Goal: Transaction & Acquisition: Book appointment/travel/reservation

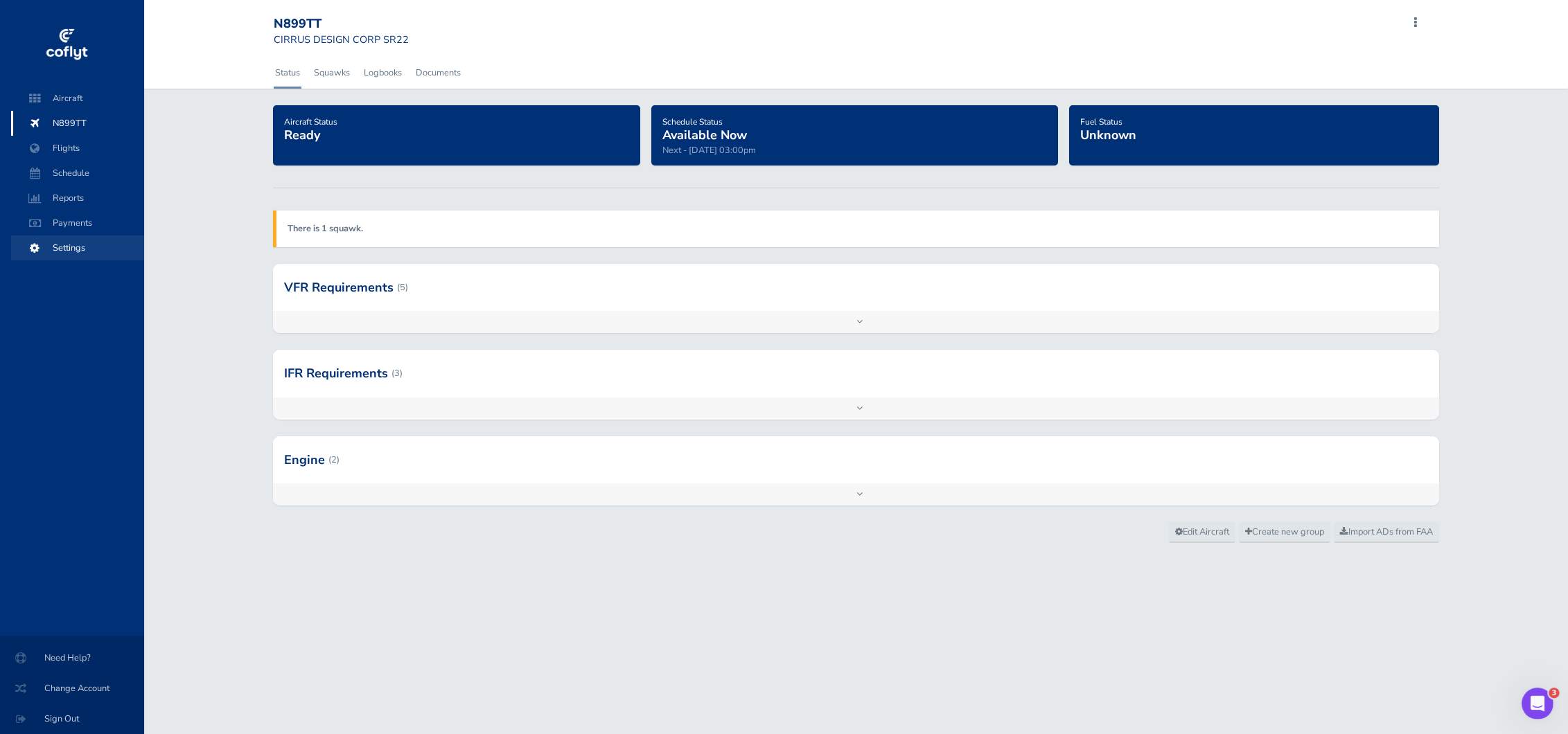
click at [75, 244] on span "Settings" at bounding box center [77, 248] width 105 height 25
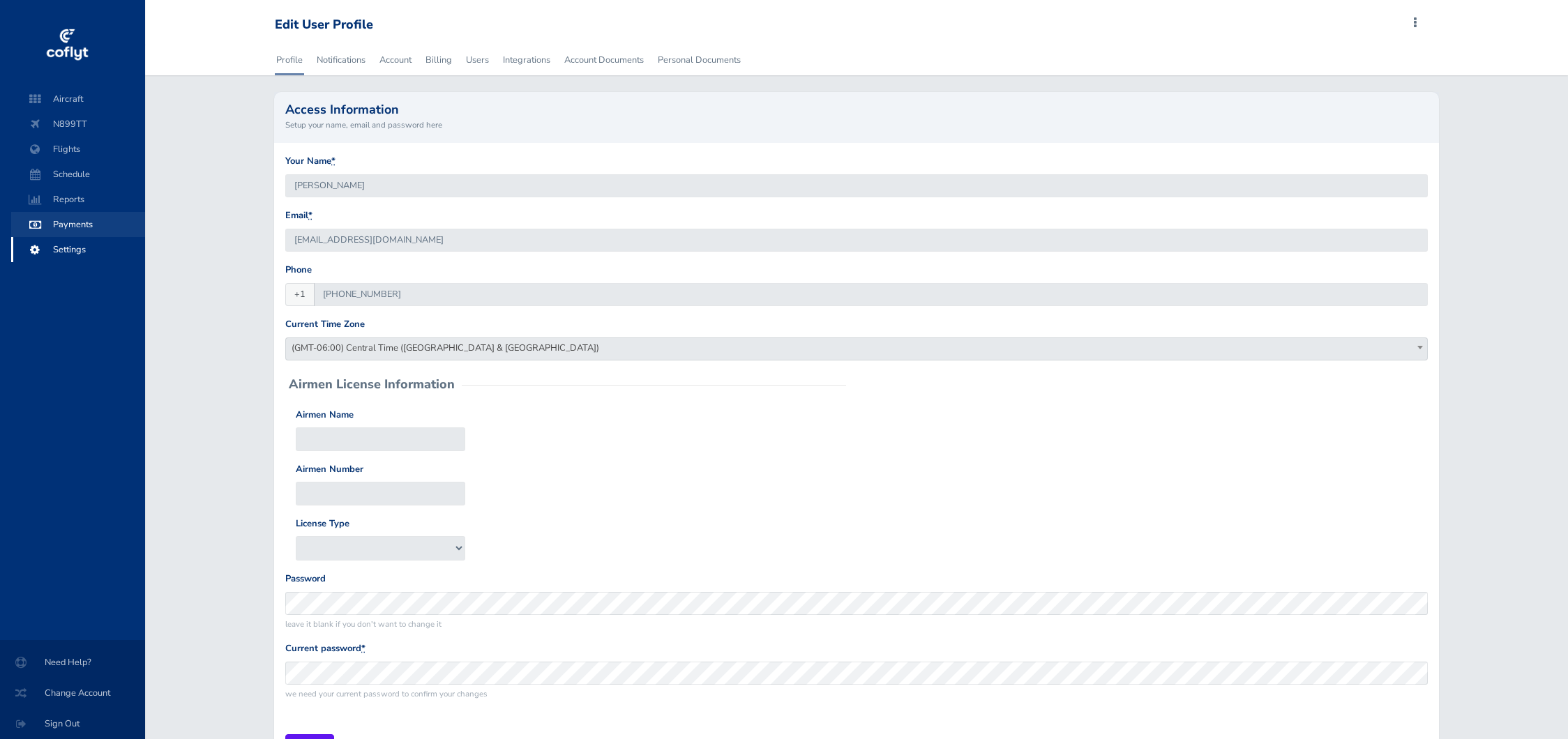
click at [77, 234] on span "Payments" at bounding box center [78, 225] width 106 height 25
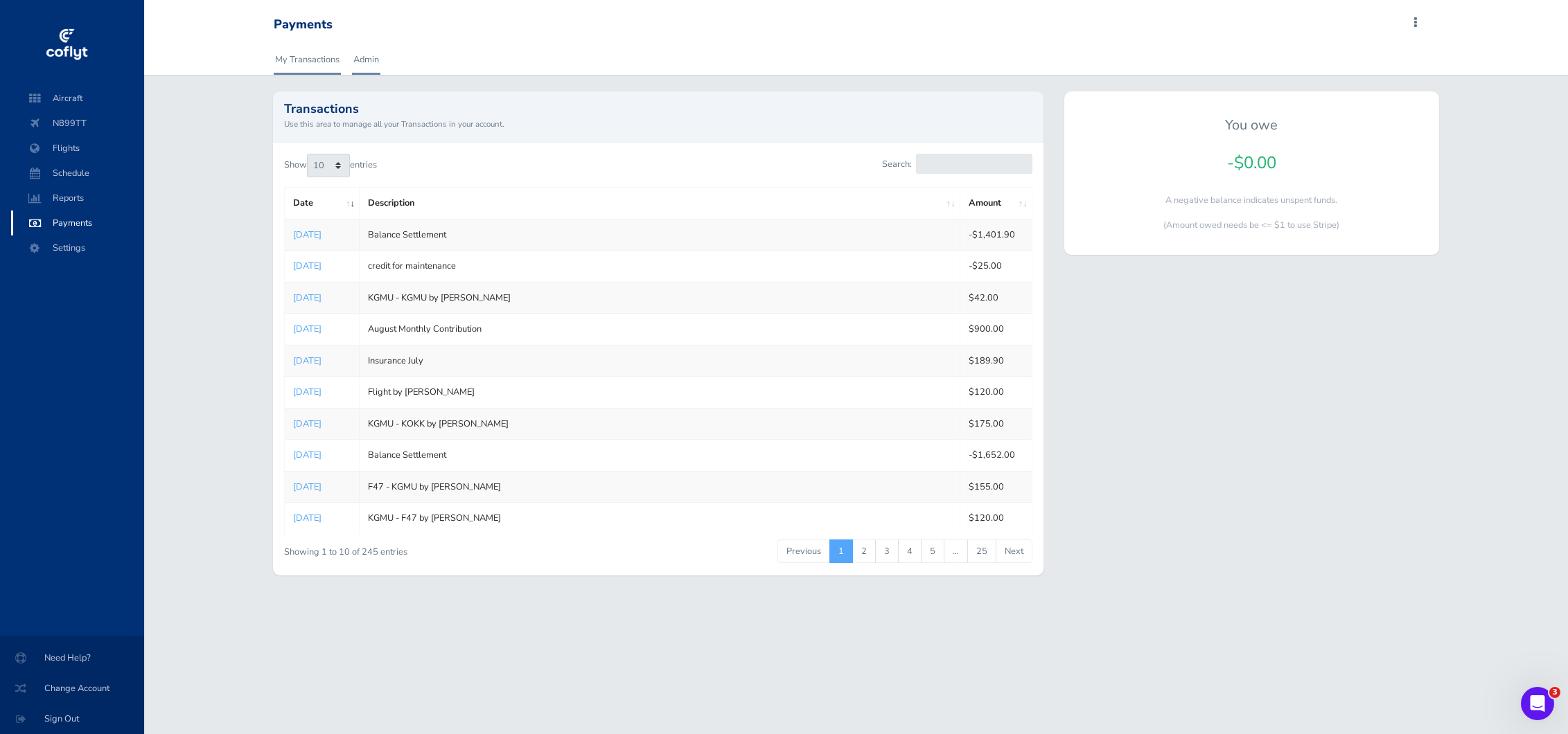
click at [369, 58] on link "Admin" at bounding box center [366, 59] width 29 height 31
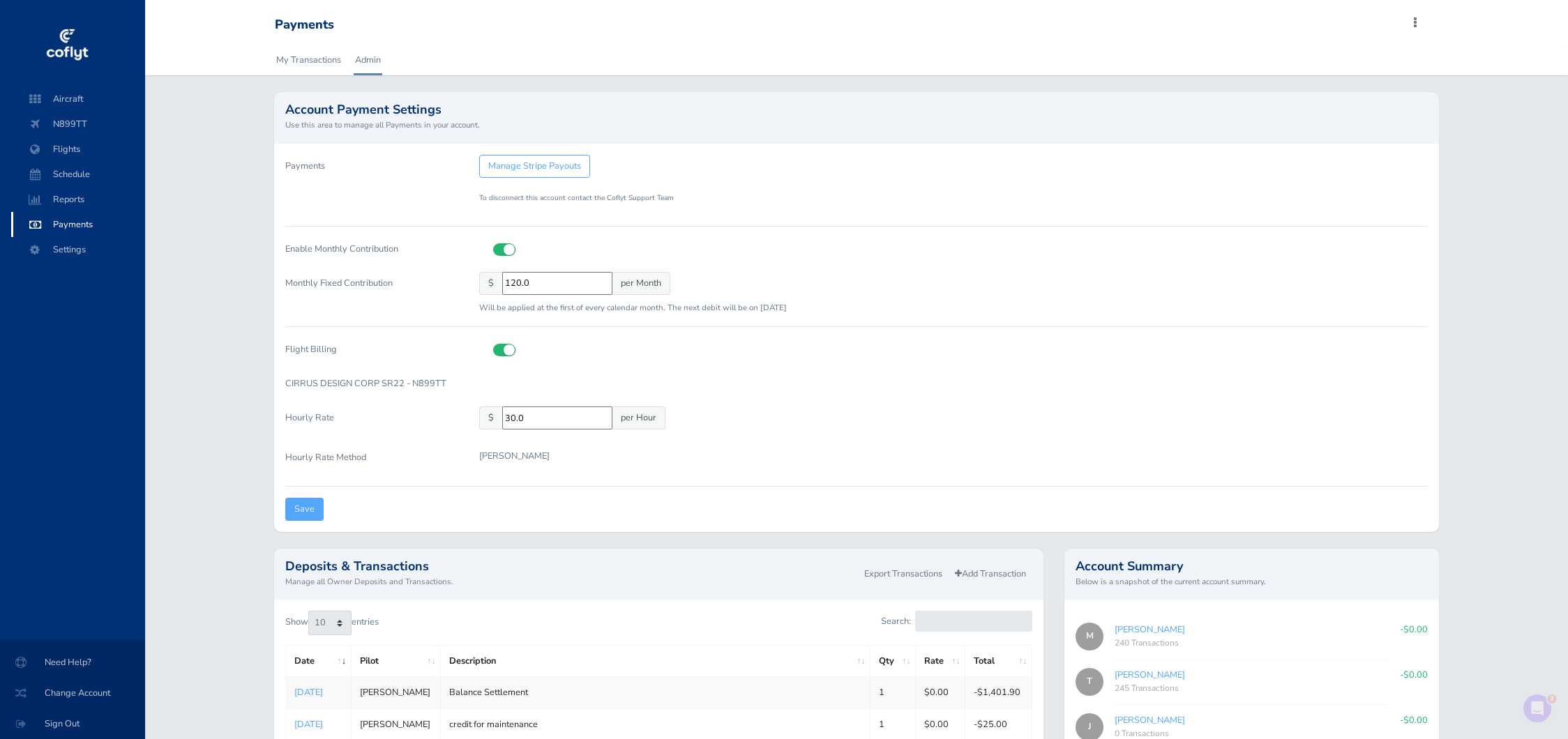
drag, startPoint x: 541, startPoint y: 286, endPoint x: 443, endPoint y: 270, distance: 99.3
click at [442, 272] on div "Monthly Fixed Contribution $ 120.0 per Month Will be applied at the first of ev…" at bounding box center [857, 293] width 1164 height 44
type input "250"
click at [299, 518] on input "Save" at bounding box center [305, 509] width 38 height 23
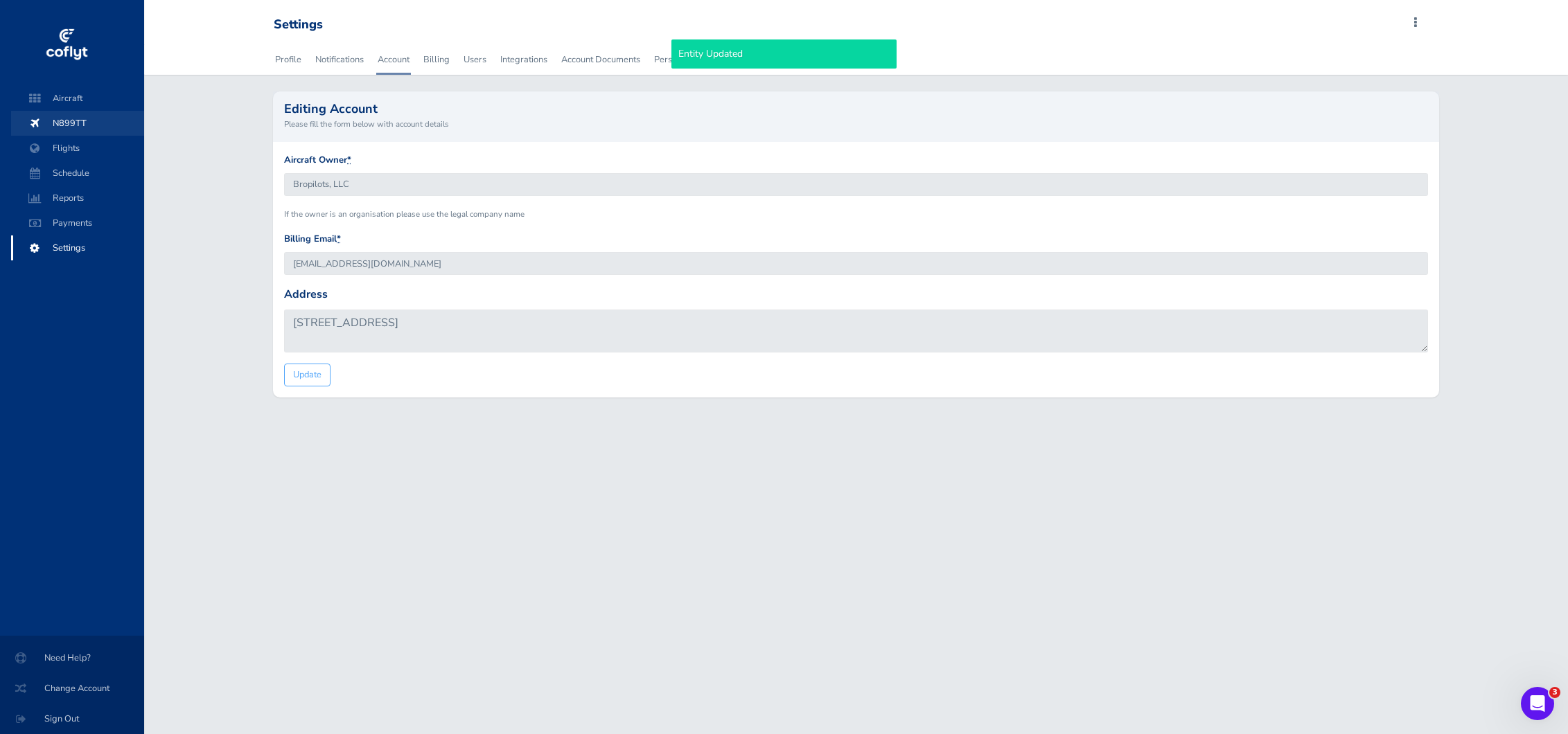
click at [84, 118] on span "N899TT" at bounding box center [77, 123] width 105 height 25
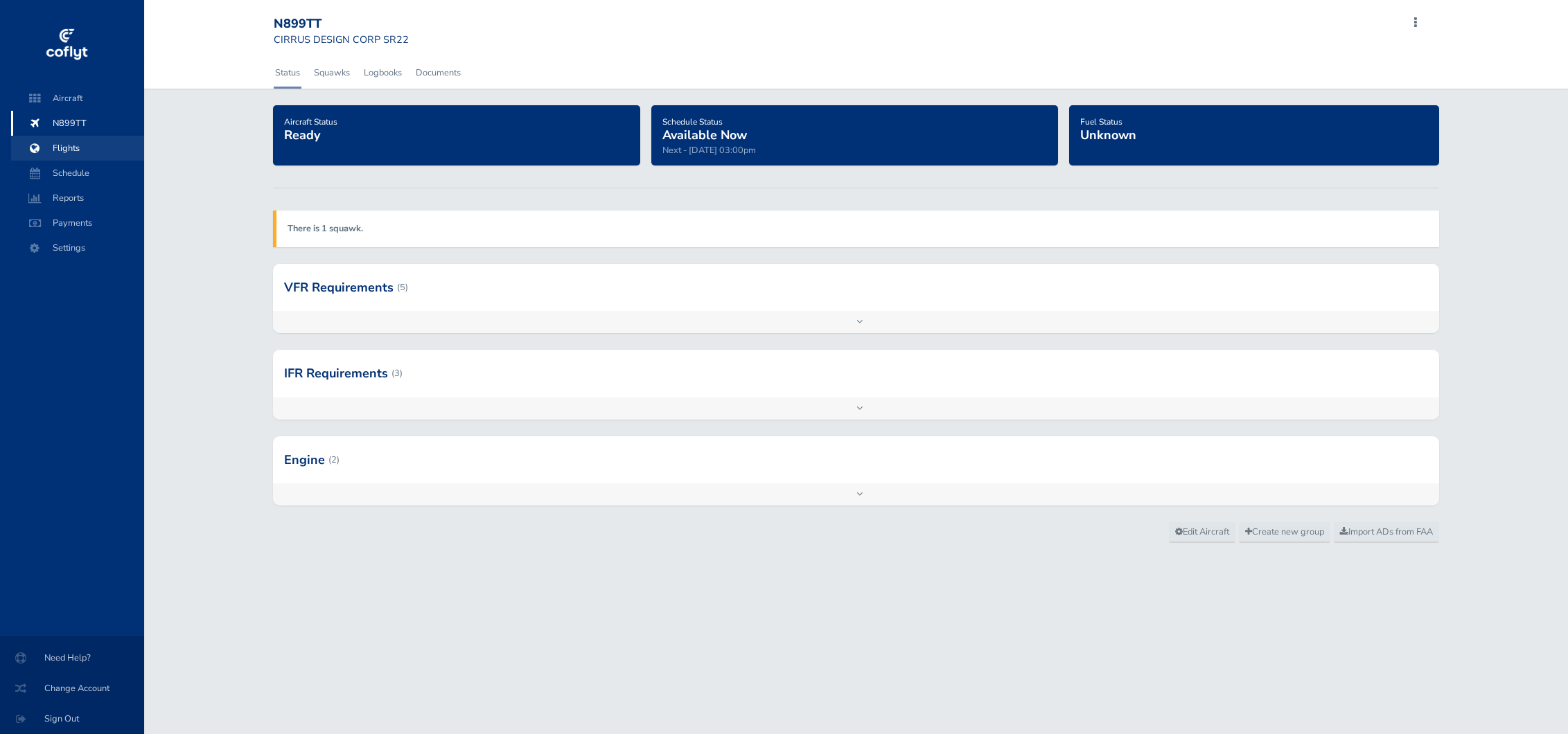
click at [76, 152] on span "Flights" at bounding box center [77, 148] width 105 height 25
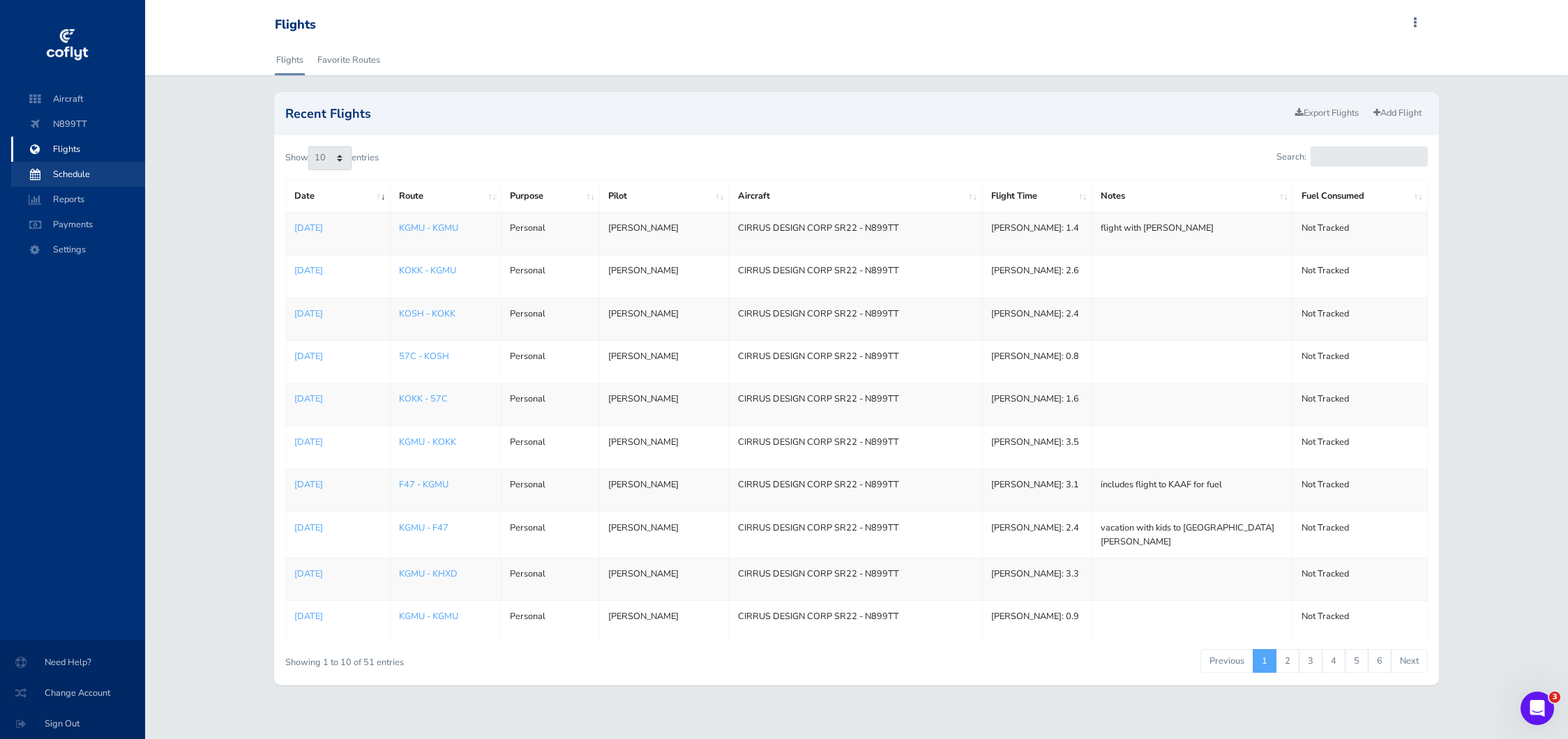
click at [72, 177] on span "Schedule" at bounding box center [78, 174] width 106 height 25
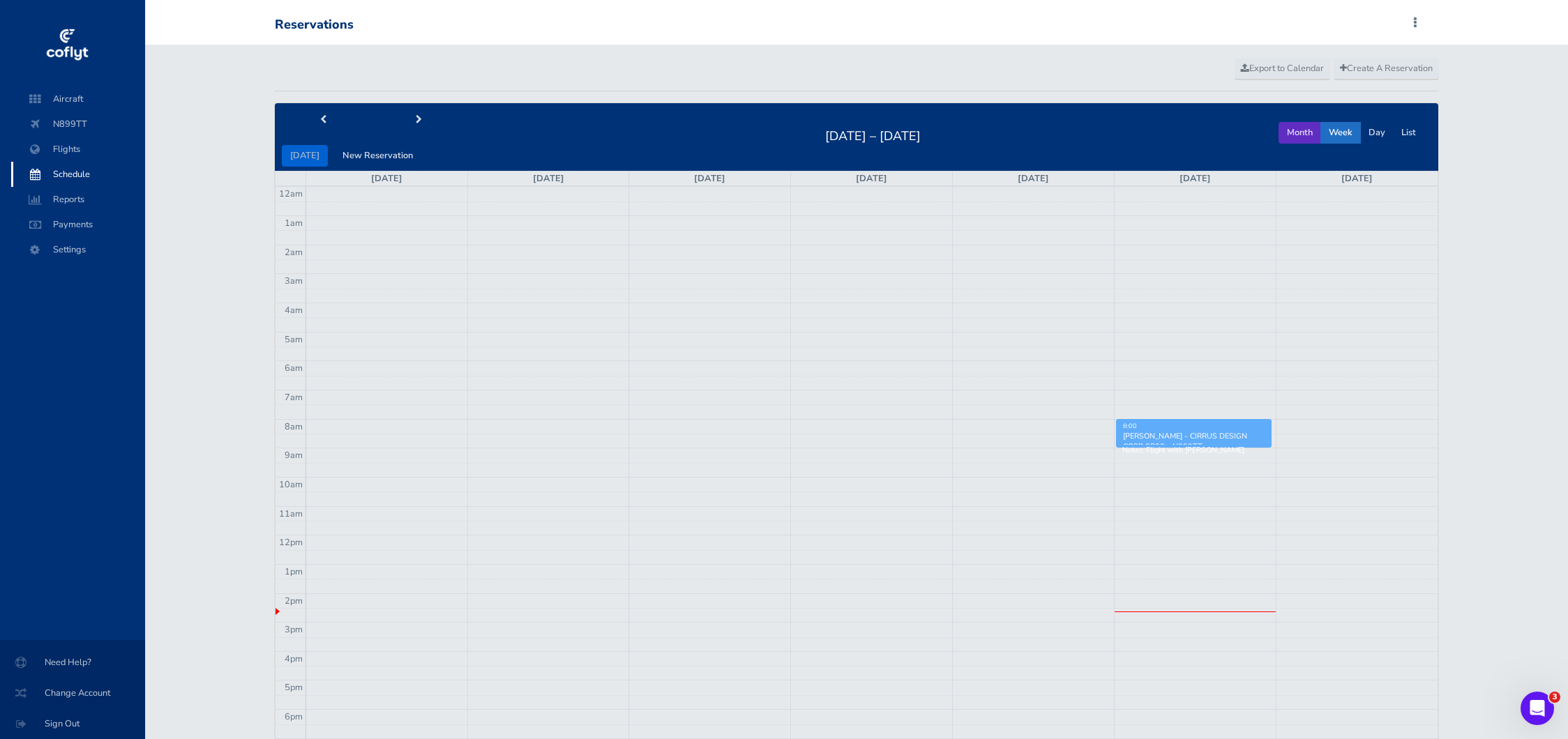
click at [1289, 128] on button "Month" at bounding box center [1300, 132] width 43 height 21
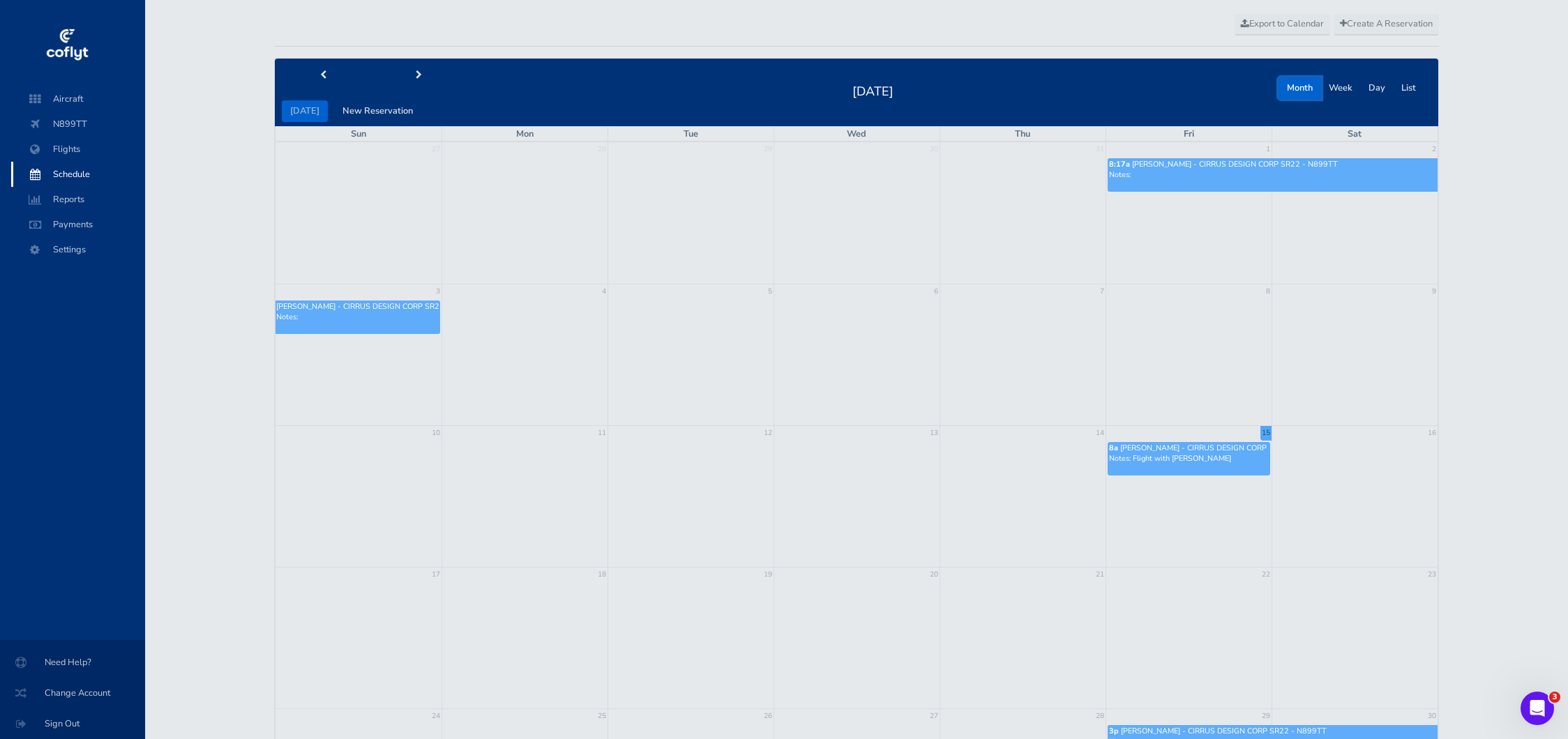
scroll to position [29, 0]
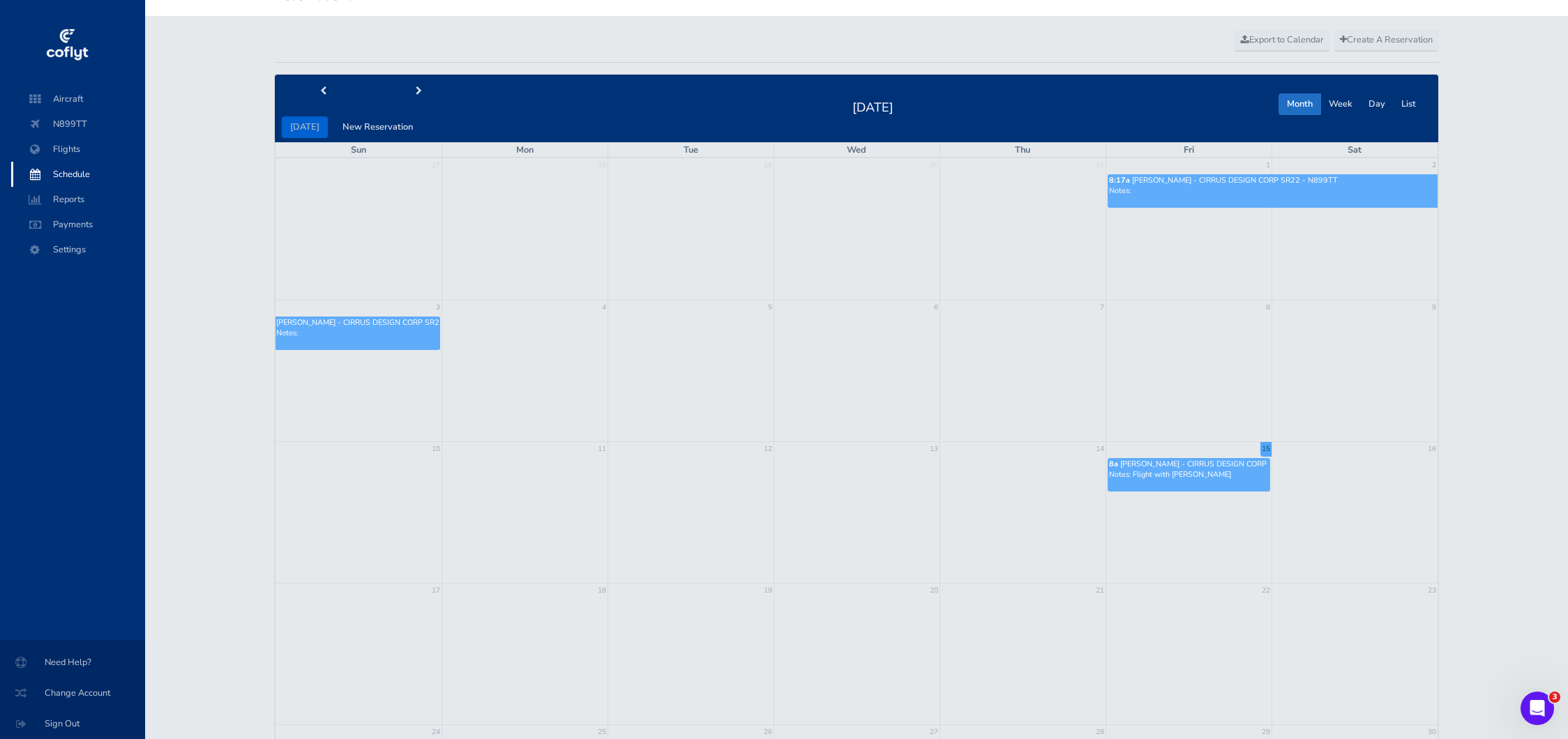
click at [424, 78] on div "today New Reservation August 2025 Month Week Day List" at bounding box center [857, 108] width 1164 height 67
click at [416, 90] on button "next" at bounding box center [418, 91] width 96 height 21
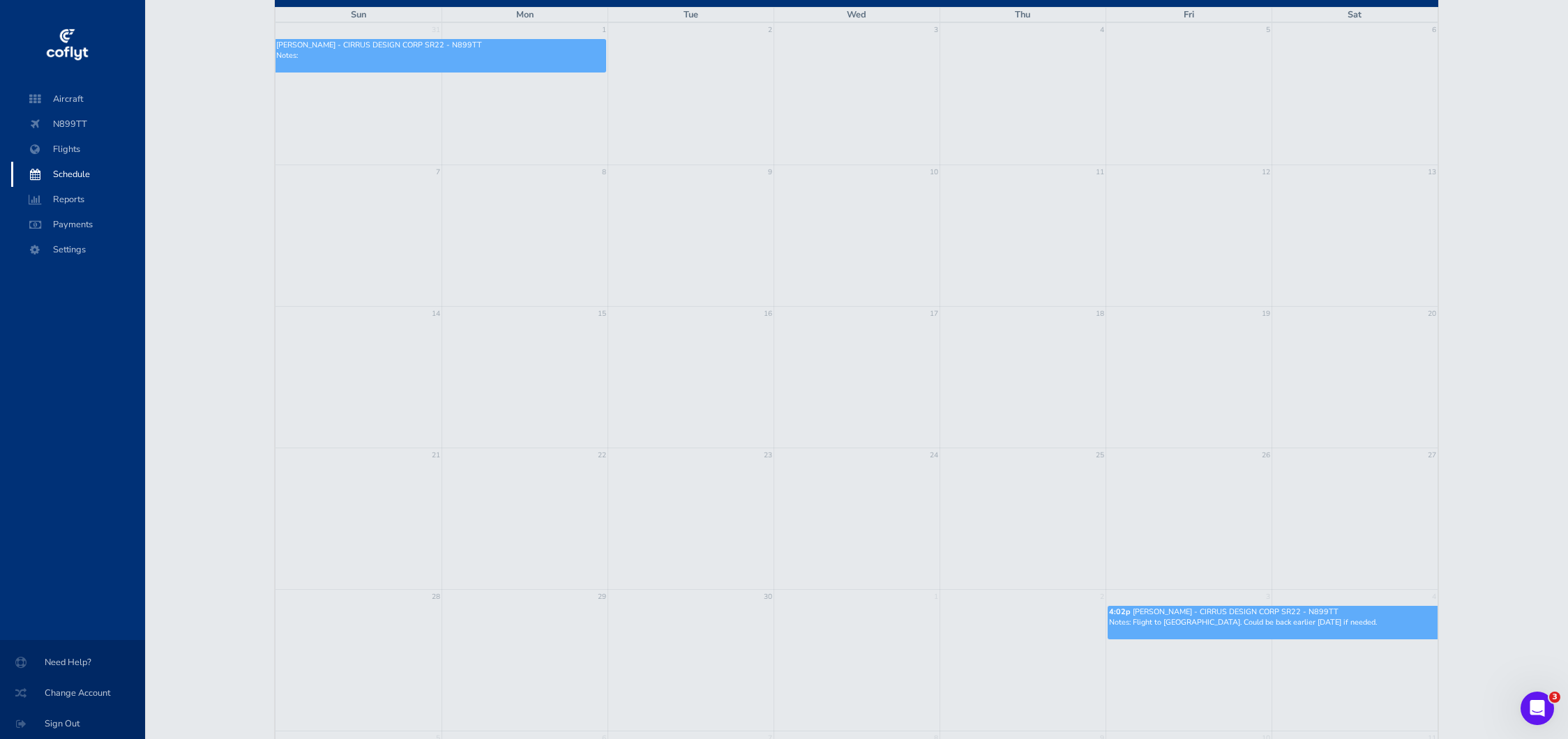
scroll to position [36, 0]
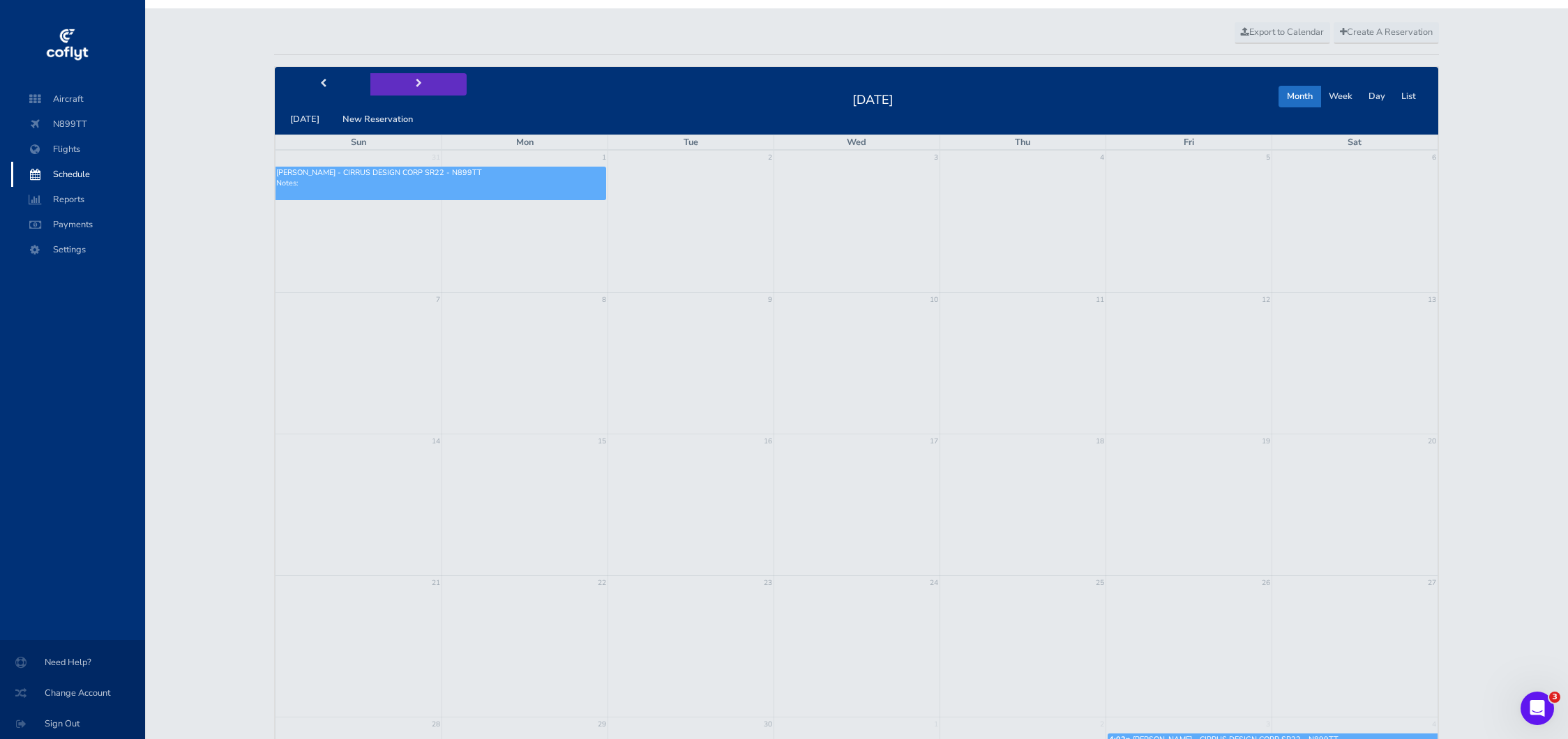
click at [418, 84] on button "next" at bounding box center [418, 84] width 96 height 21
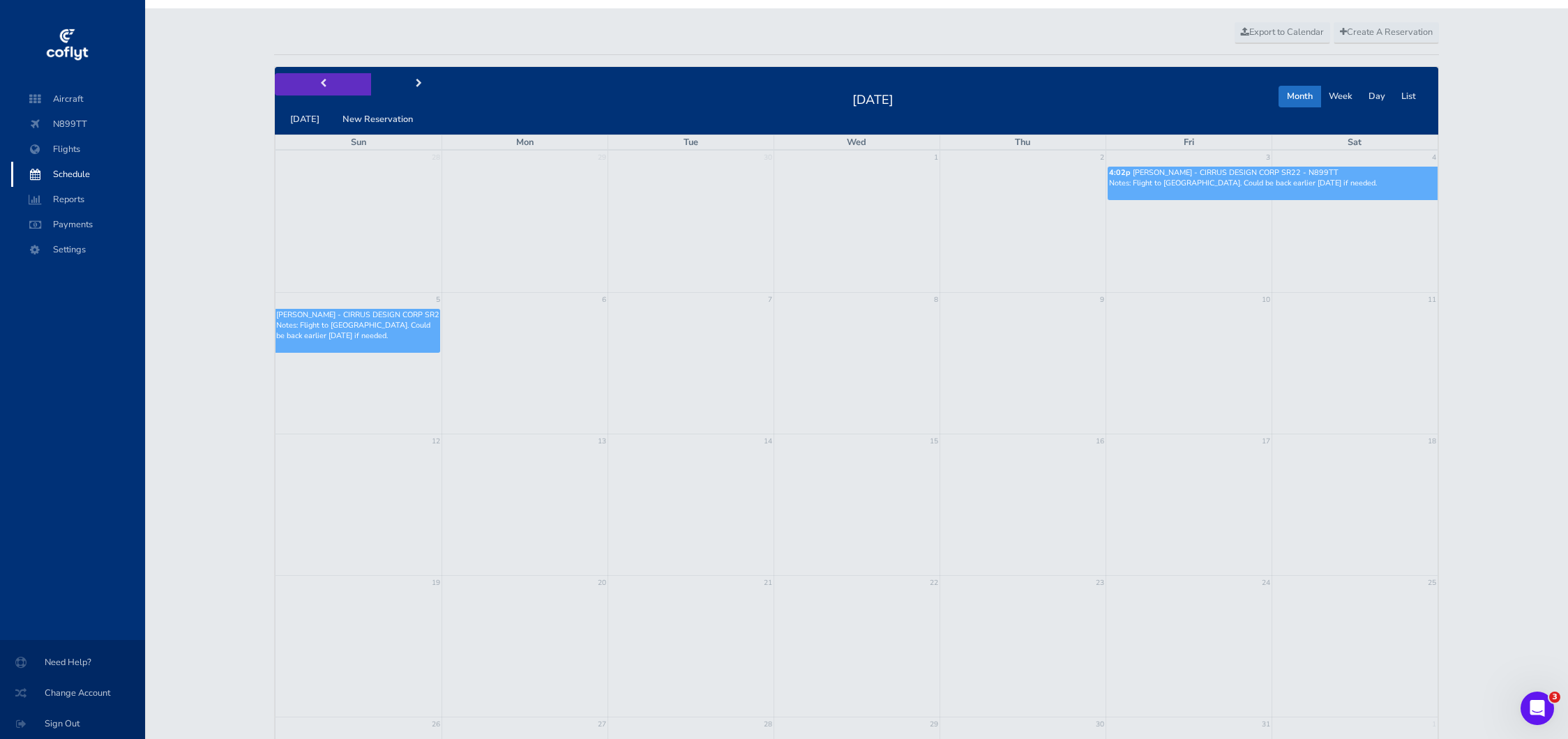
click at [325, 90] on button "prev" at bounding box center [323, 84] width 96 height 21
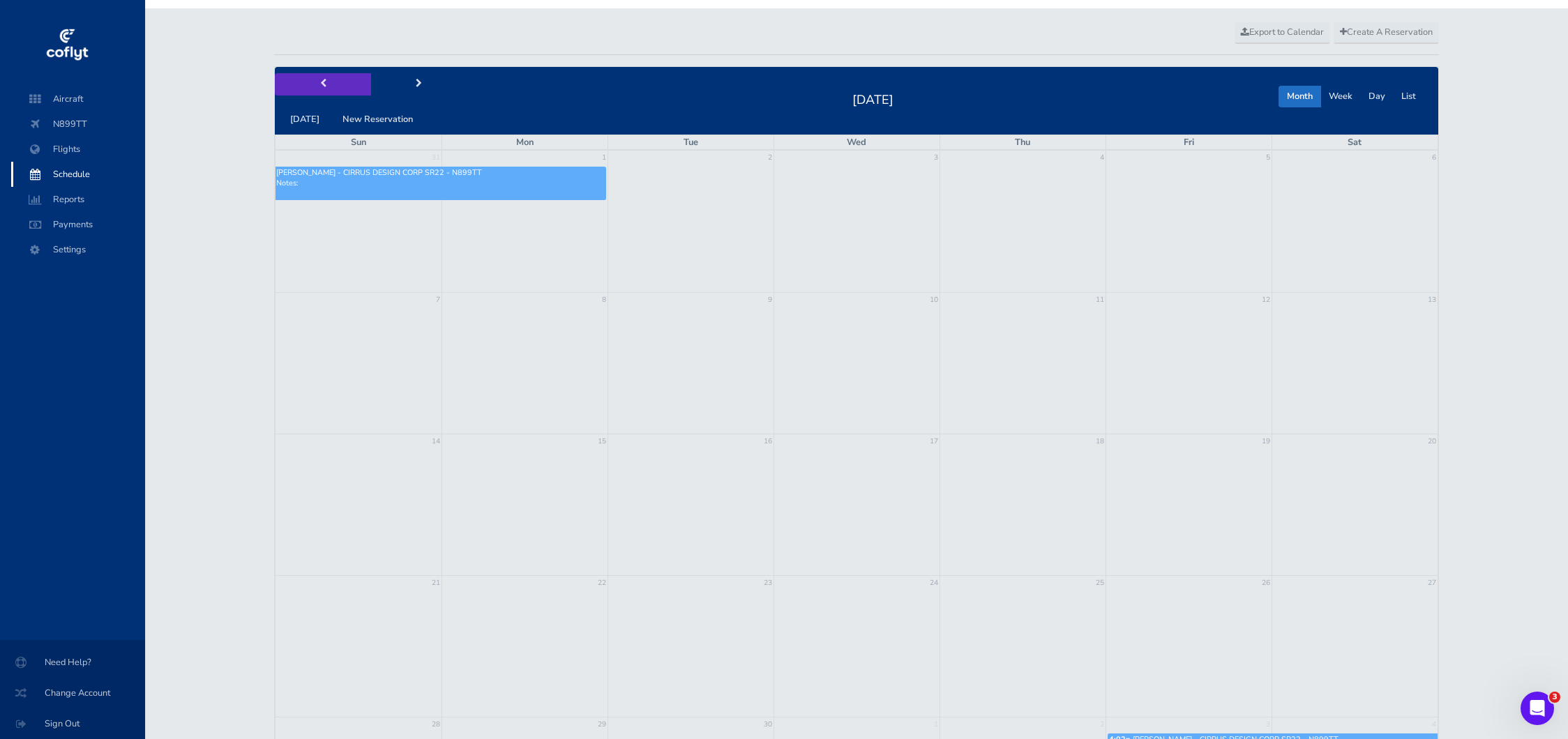
click at [325, 89] on button "prev" at bounding box center [323, 84] width 96 height 21
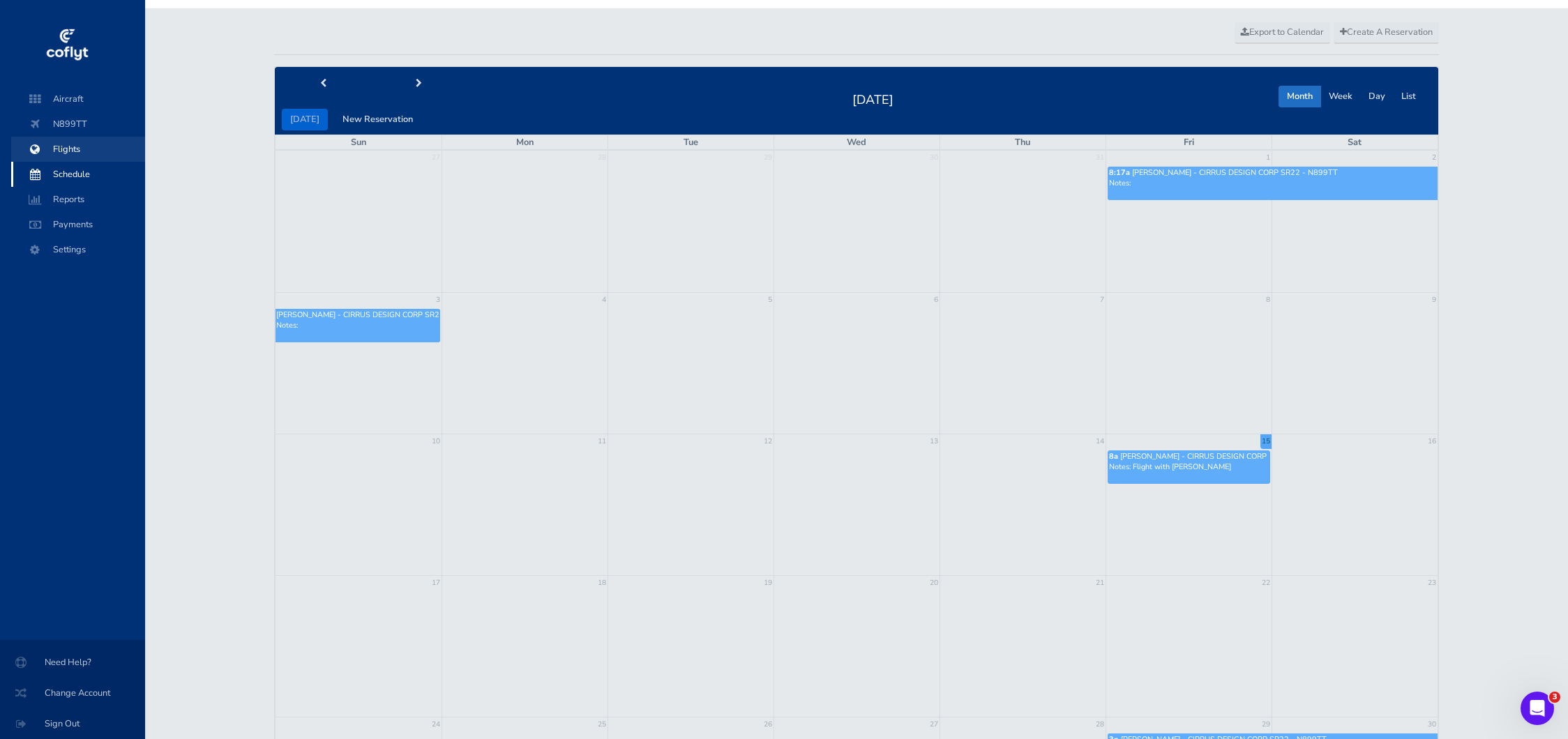
click at [75, 150] on span "Flights" at bounding box center [78, 149] width 106 height 25
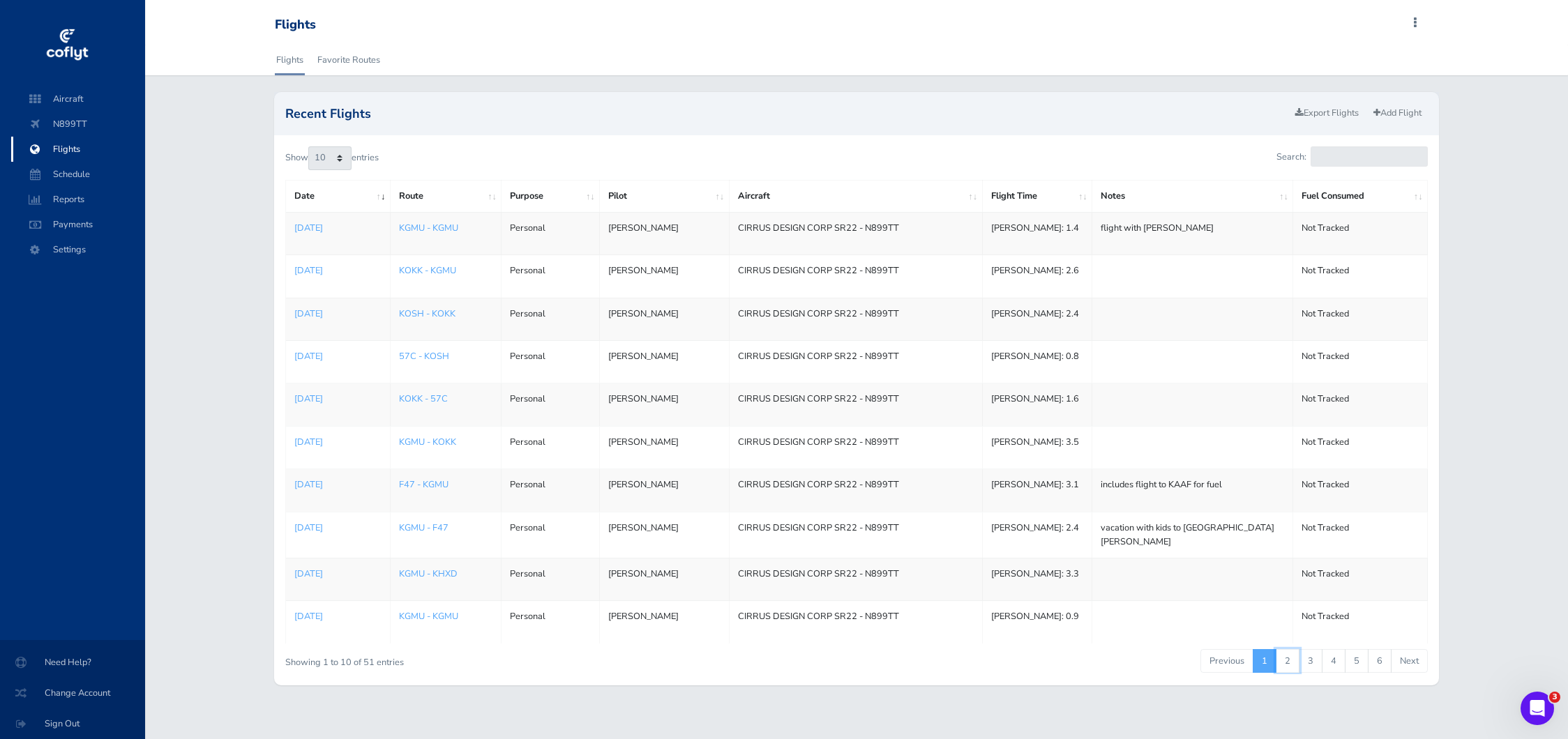
click at [1292, 666] on link "2" at bounding box center [1288, 661] width 24 height 24
click at [1311, 659] on link "3" at bounding box center [1311, 658] width 24 height 24
click at [1328, 659] on link "4" at bounding box center [1334, 658] width 24 height 24
click at [1264, 657] on link "1" at bounding box center [1265, 658] width 24 height 24
click at [1269, 660] on link "1" at bounding box center [1265, 661] width 24 height 24
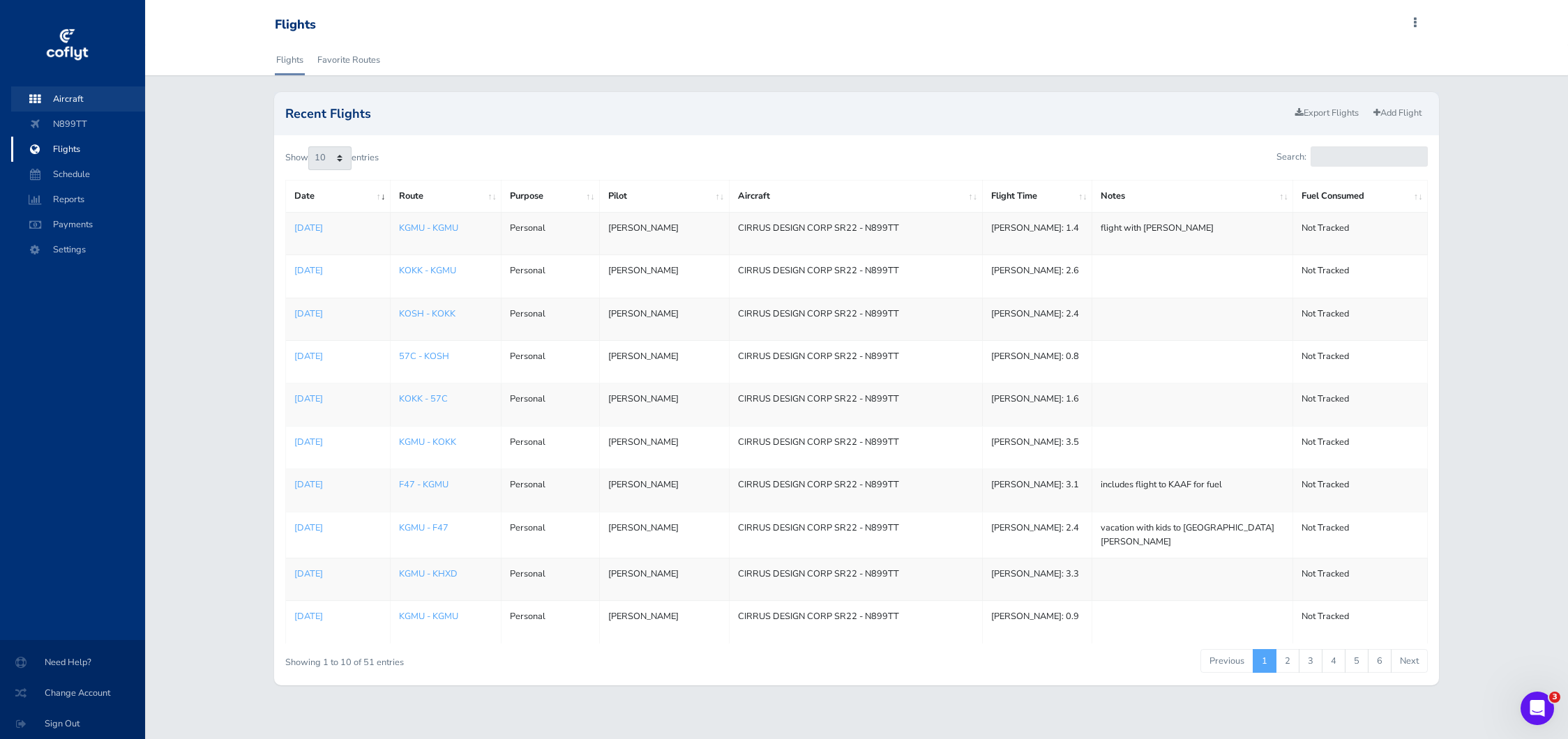
click at [72, 101] on span "Aircraft" at bounding box center [78, 99] width 106 height 25
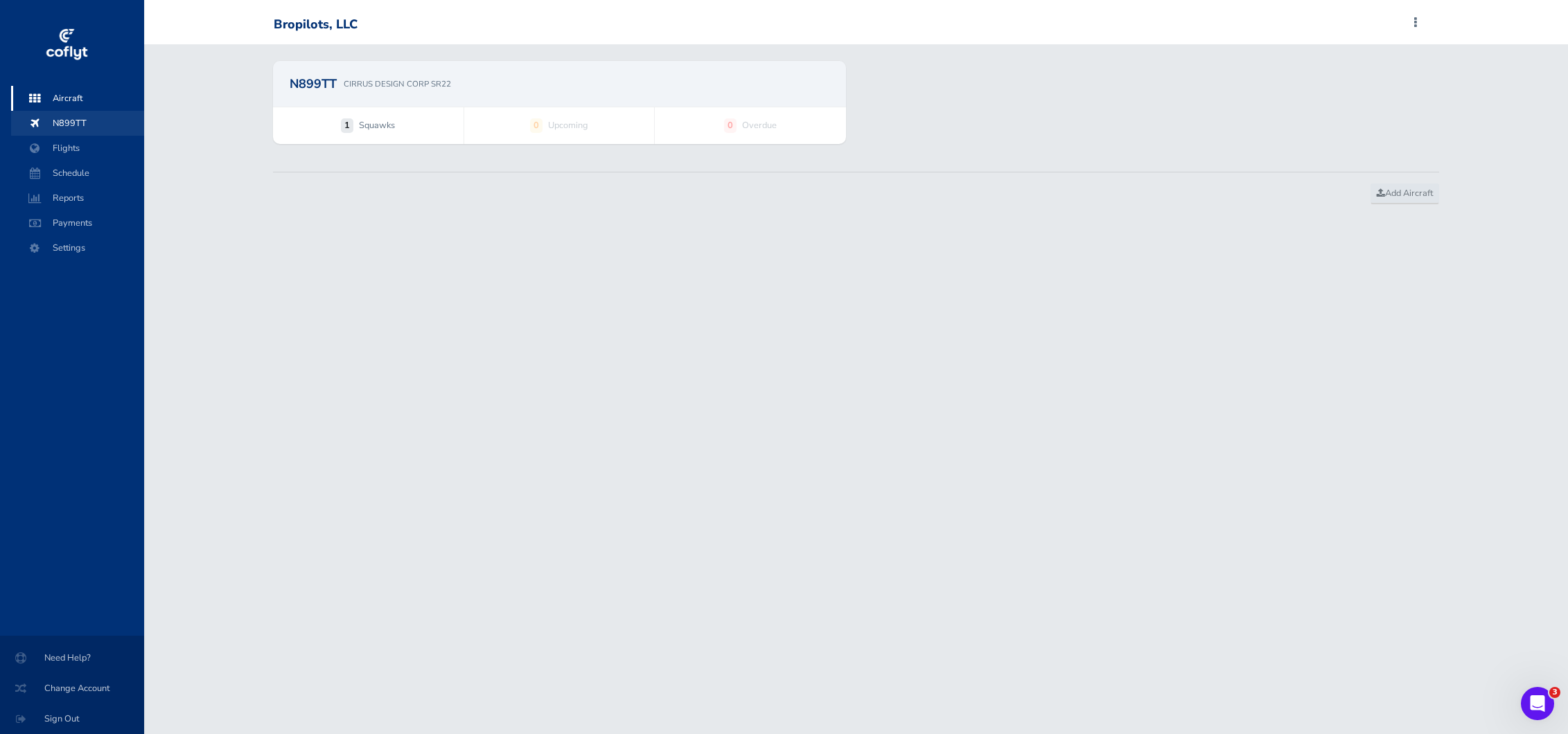
click at [71, 117] on span "N899TT" at bounding box center [77, 123] width 105 height 25
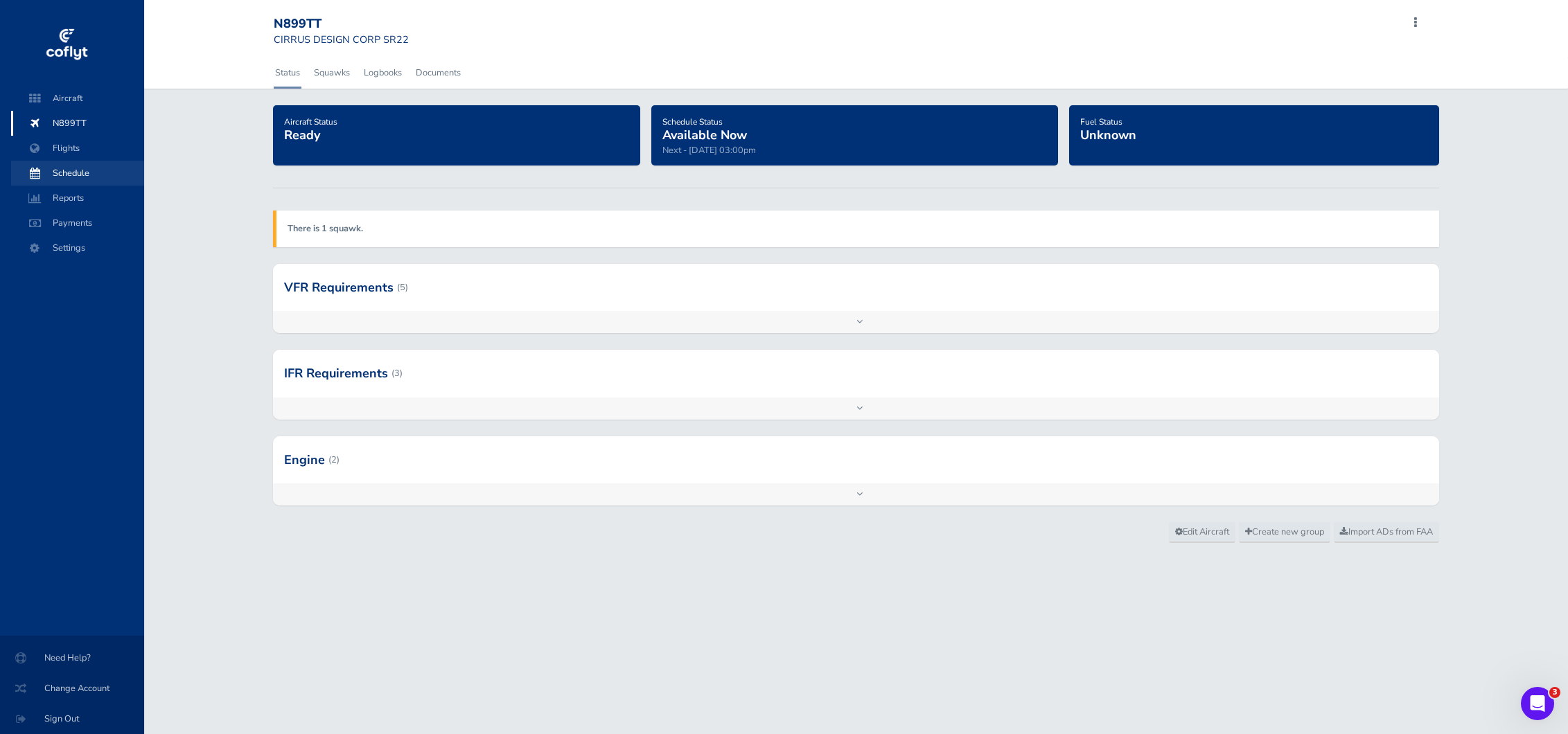
click at [78, 177] on span "Schedule" at bounding box center [77, 173] width 105 height 25
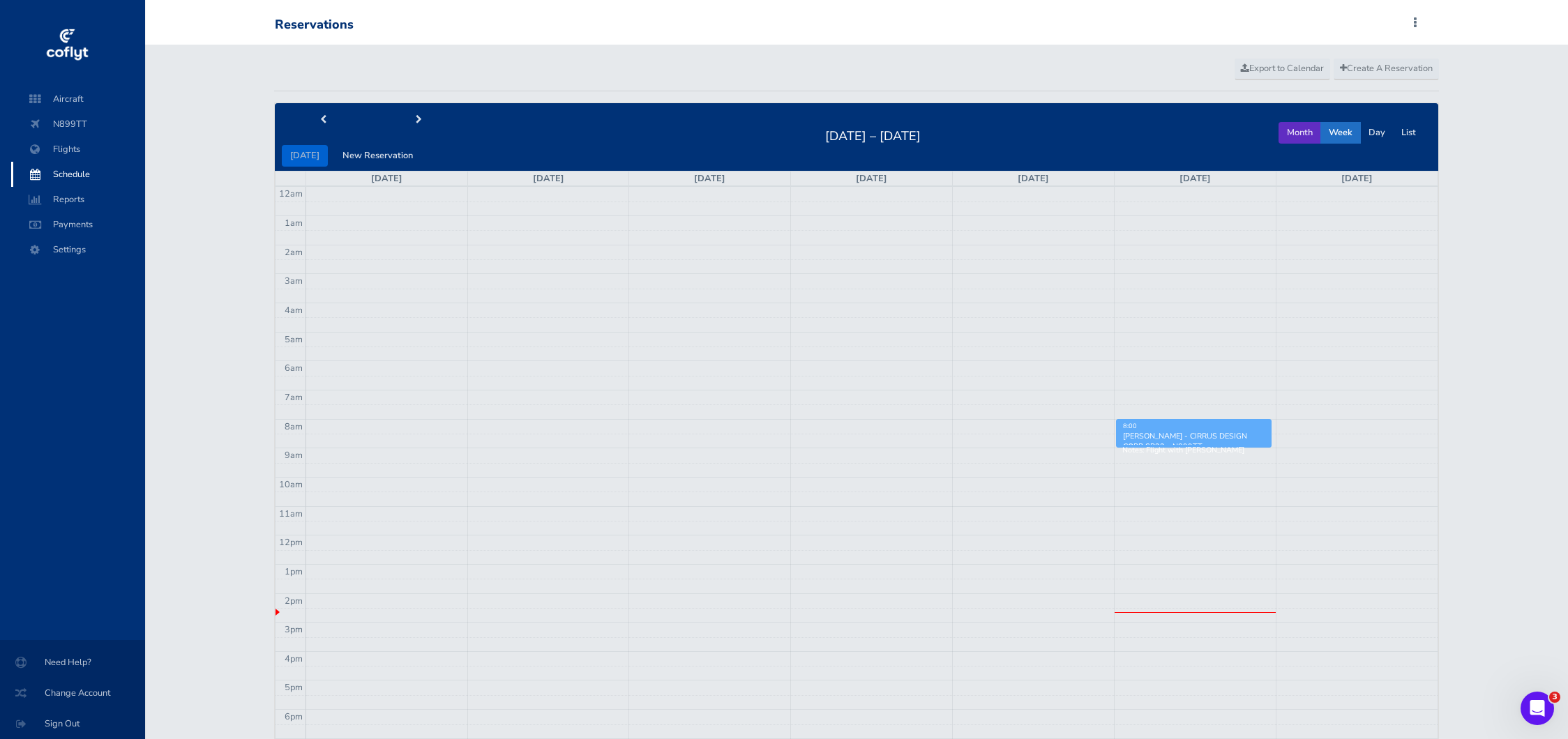
click at [1289, 132] on button "Month" at bounding box center [1300, 132] width 43 height 21
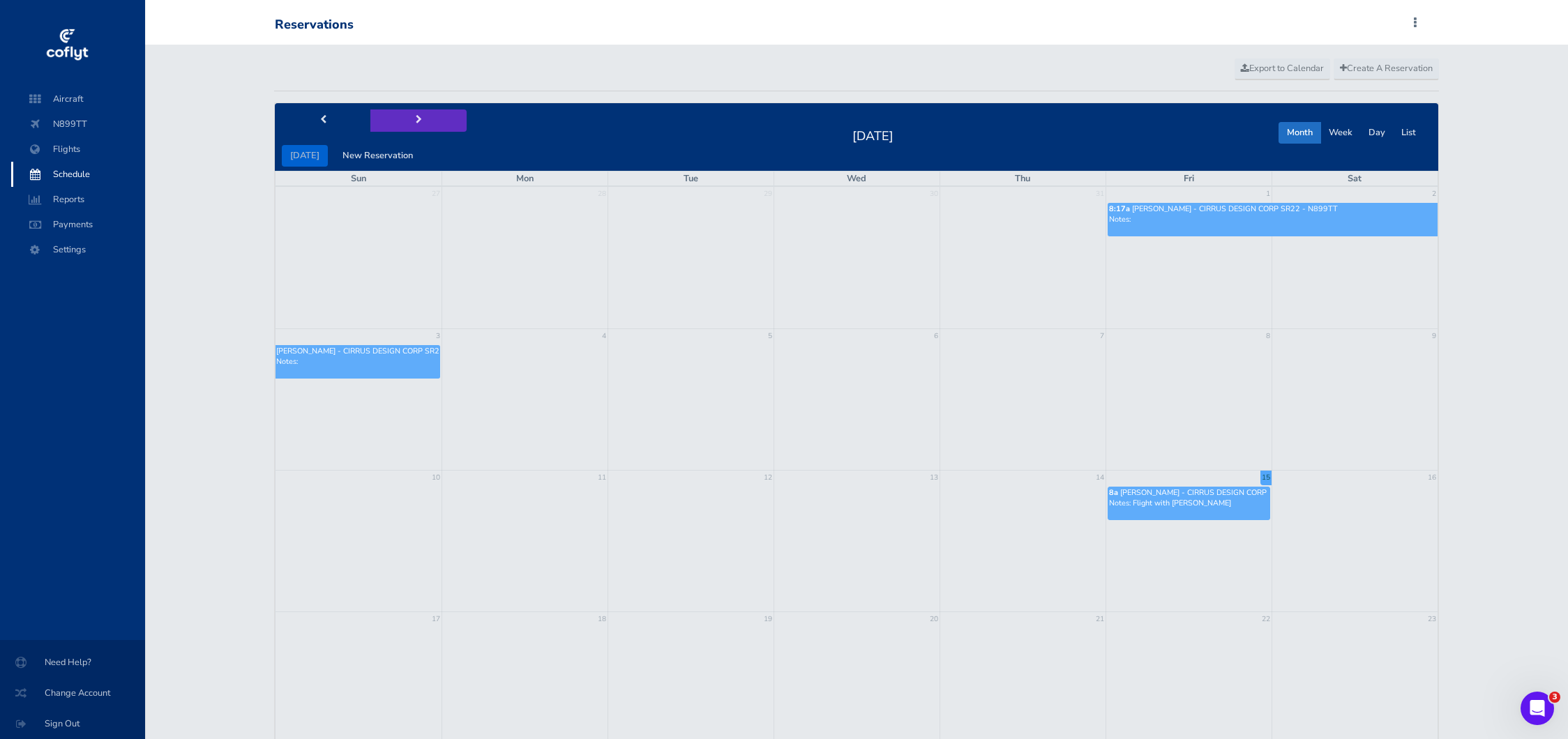
click at [416, 118] on span "next" at bounding box center [418, 120] width 6 height 9
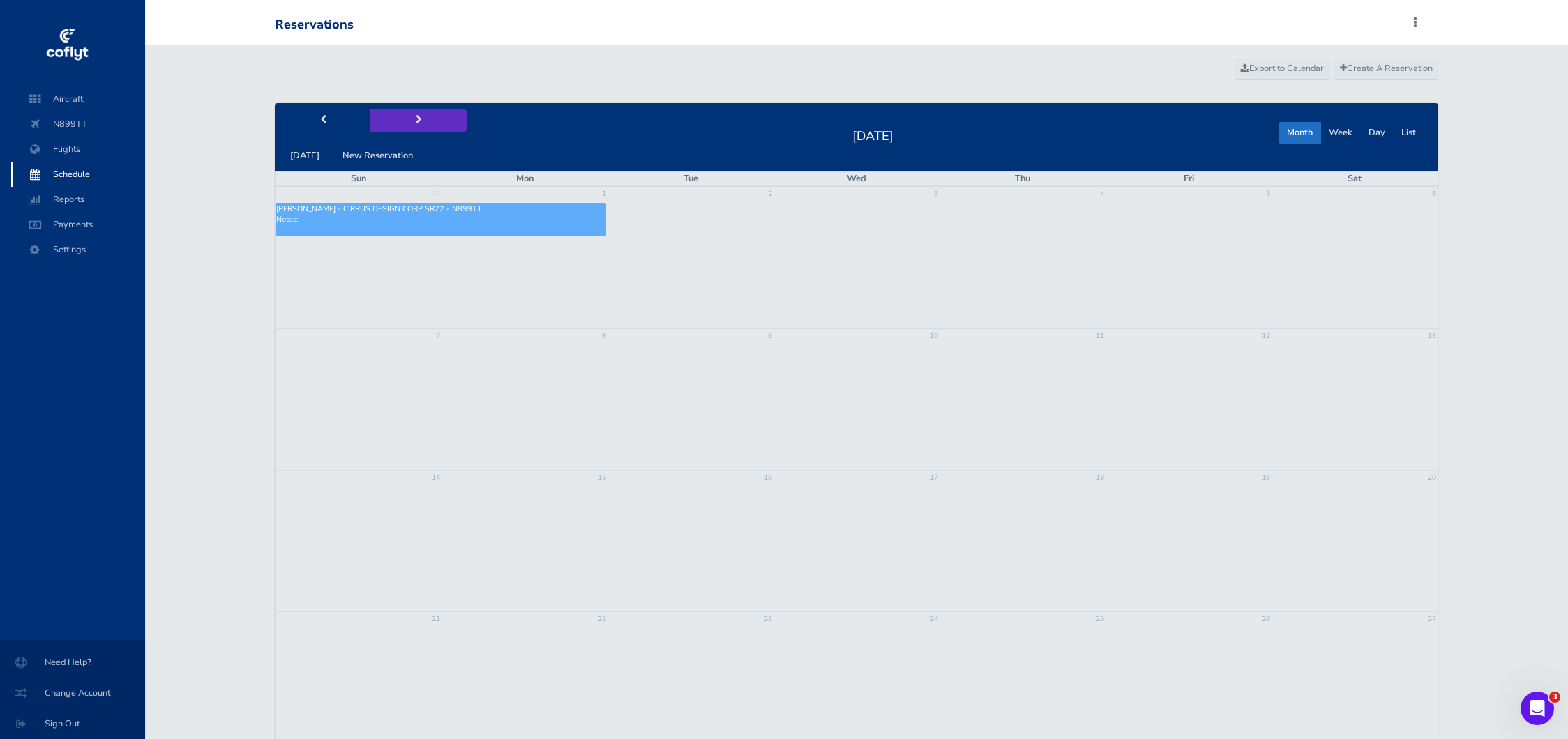
click at [416, 118] on span "next" at bounding box center [418, 120] width 6 height 9
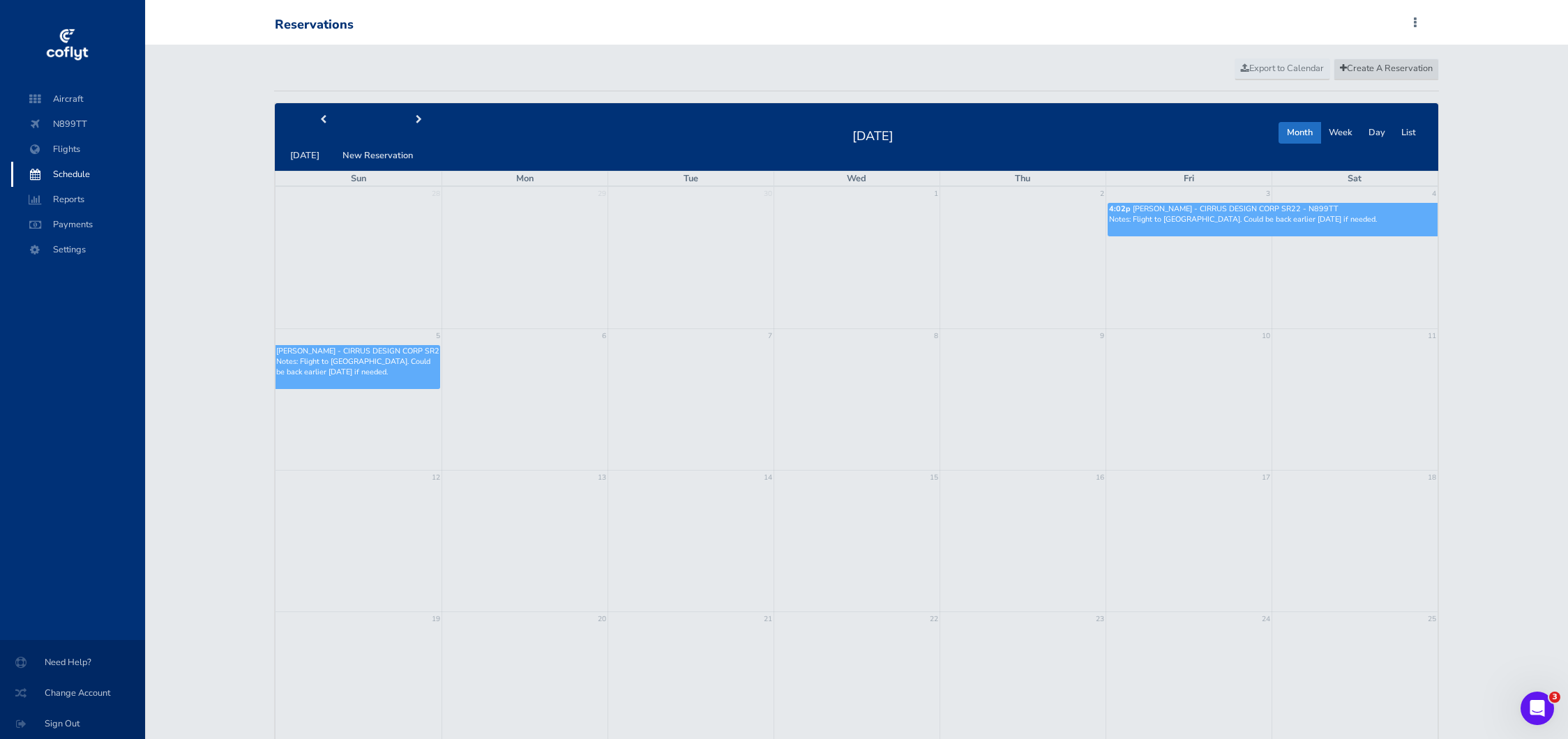
click at [1404, 72] on span "Create A Reservation" at bounding box center [1387, 68] width 93 height 13
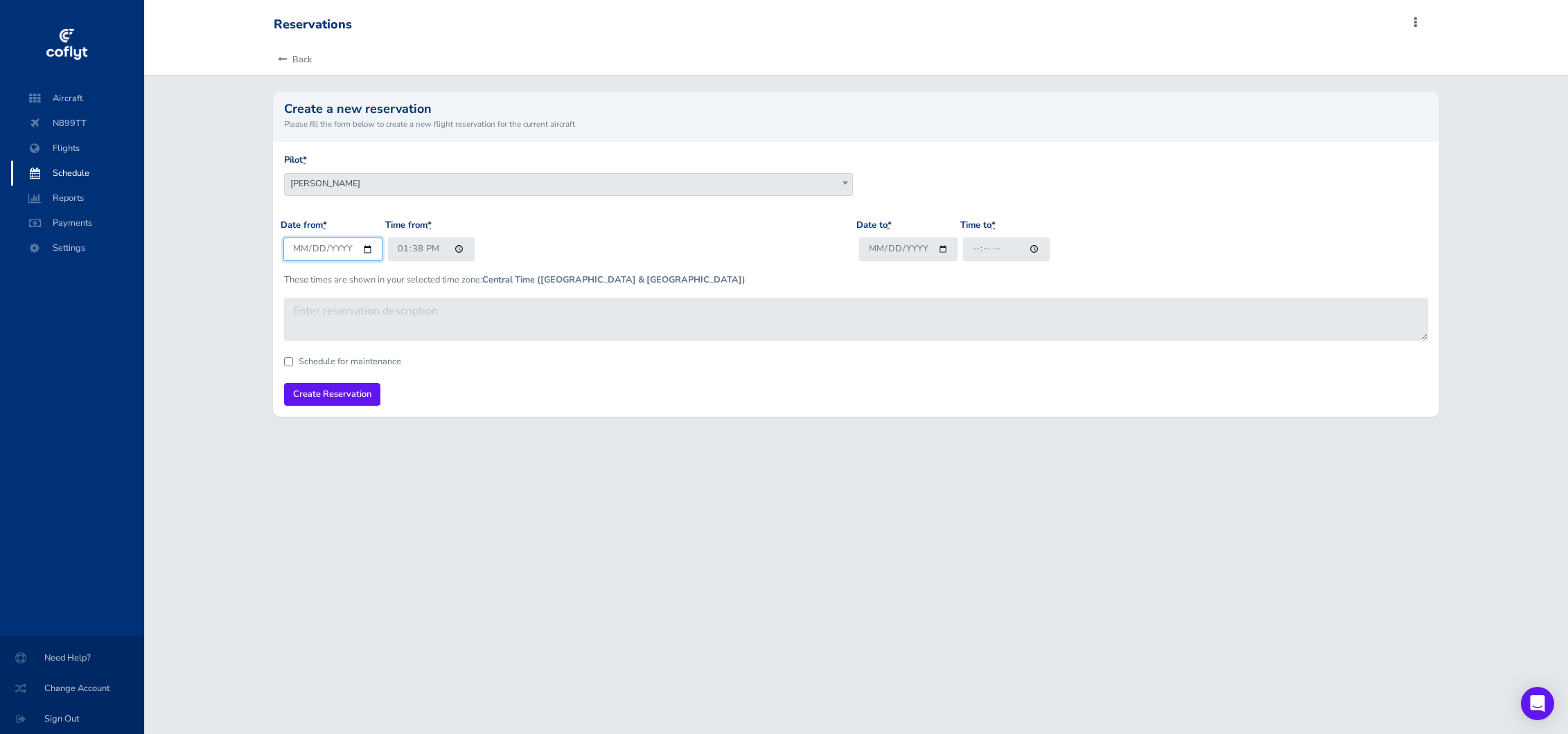
click at [311, 252] on input "2025-08-15" at bounding box center [333, 249] width 99 height 23
click at [363, 248] on input "2025-08-15" at bounding box center [333, 249] width 99 height 23
type input "2025-10-24"
click at [939, 248] on input "Date to *" at bounding box center [908, 249] width 99 height 23
type input "2025-10-26"
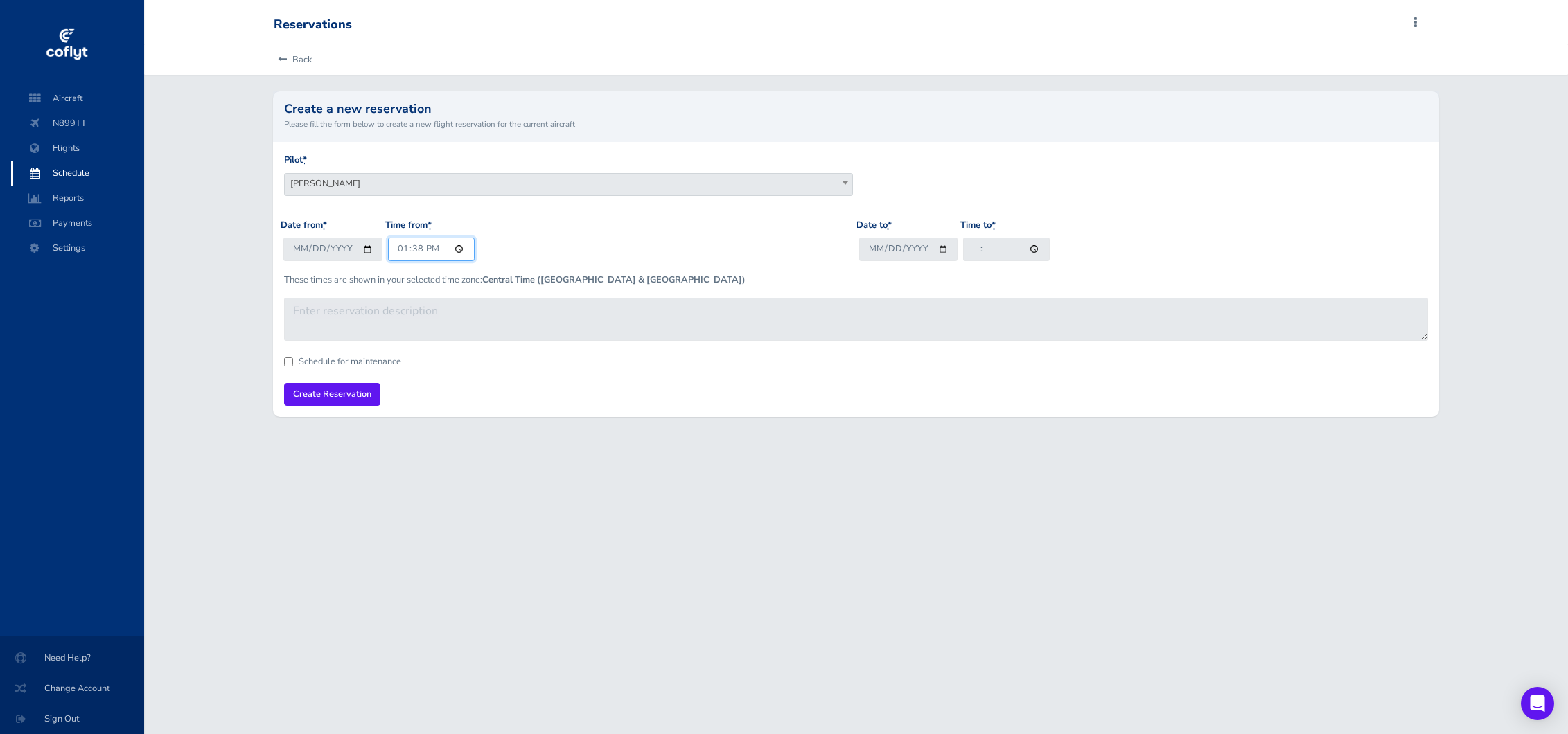
click at [398, 250] on input "13:38" at bounding box center [431, 249] width 87 height 23
type input "08:00"
click at [604, 237] on div "Date from * 2025-10-24 Time from * 08:00" at bounding box center [568, 245] width 575 height 54
click at [974, 251] on input "Time to *" at bounding box center [1007, 249] width 87 height 23
click at [990, 250] on input "Time to *" at bounding box center [1007, 249] width 87 height 23
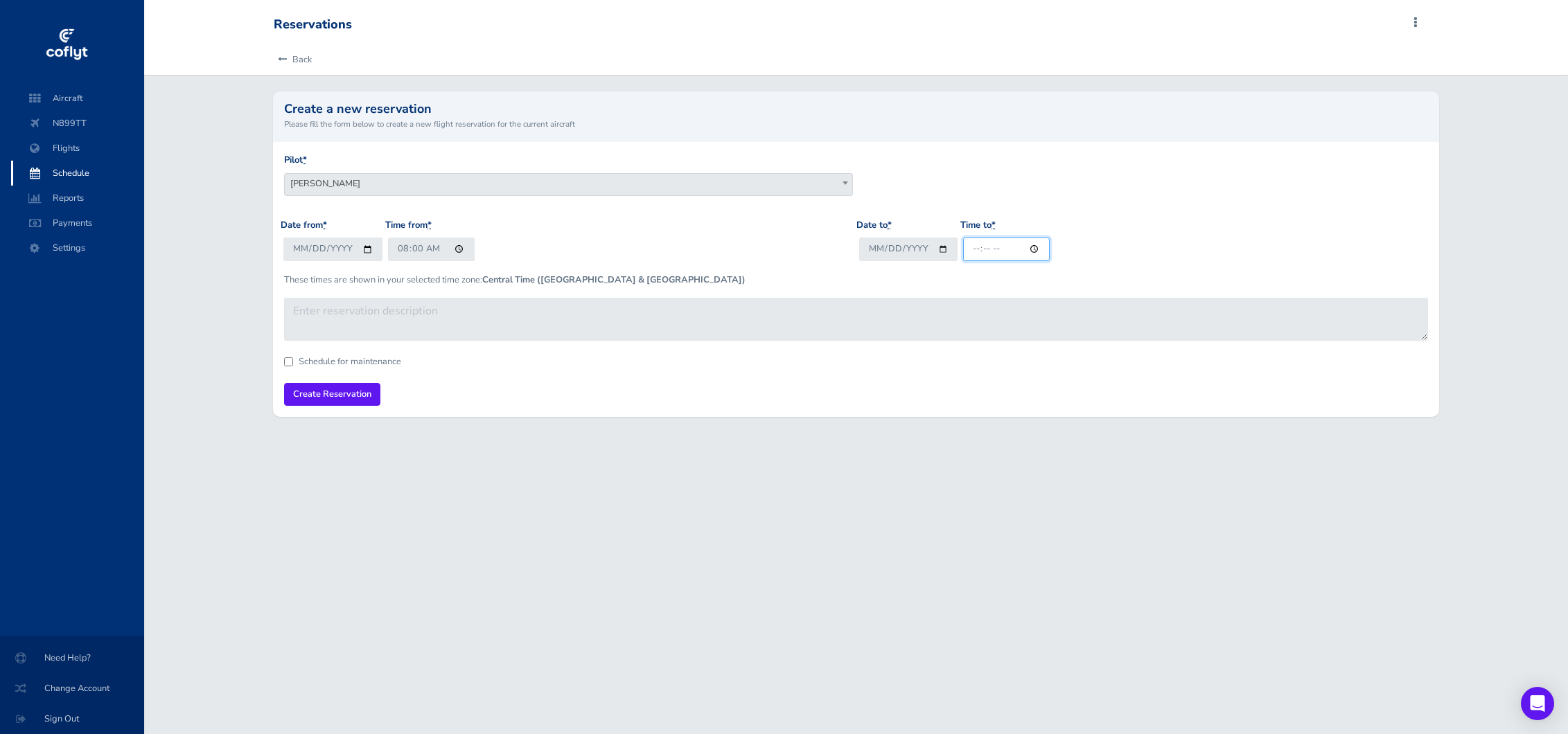
type input "14:00"
drag, startPoint x: 1214, startPoint y: 209, endPoint x: 999, endPoint y: 285, distance: 228.0
click at [1208, 206] on div "Pilot * Tony Winters Mathew Garkusha Jason Boffey Tony Winters" at bounding box center [856, 186] width 1151 height 65
click at [354, 393] on input "Create Reservation" at bounding box center [332, 394] width 96 height 23
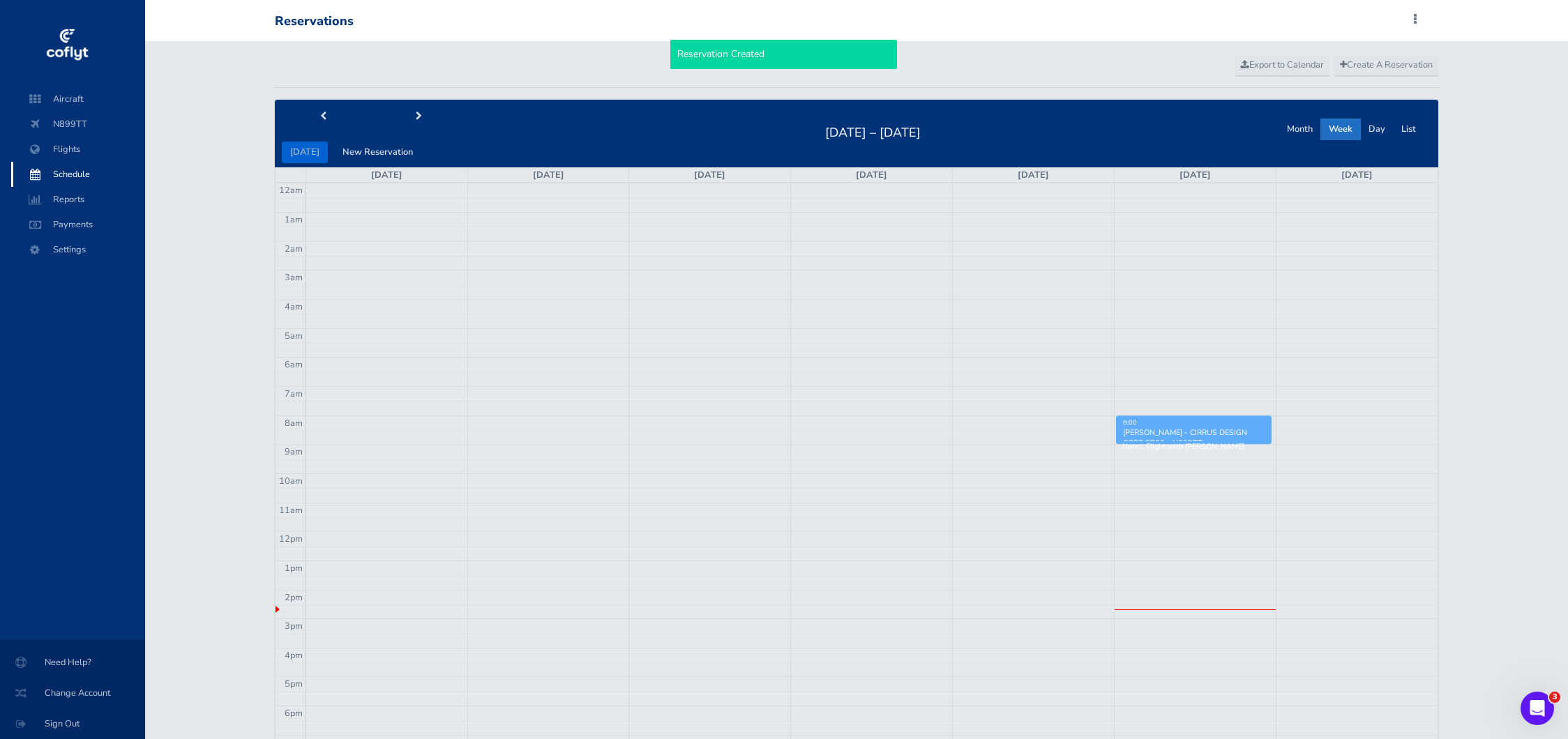
scroll to position [6, 0]
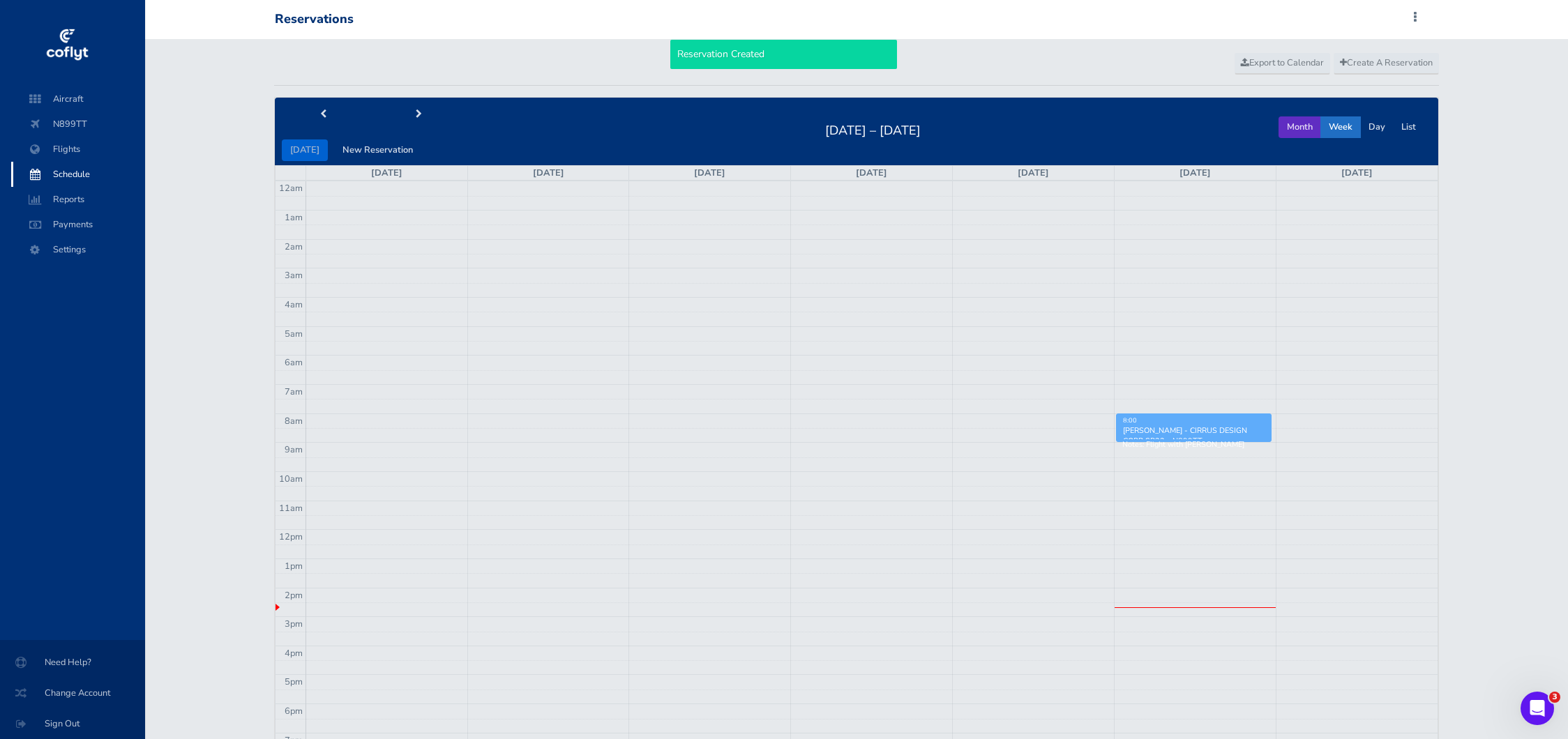
click at [1296, 126] on button "Month" at bounding box center [1300, 127] width 43 height 21
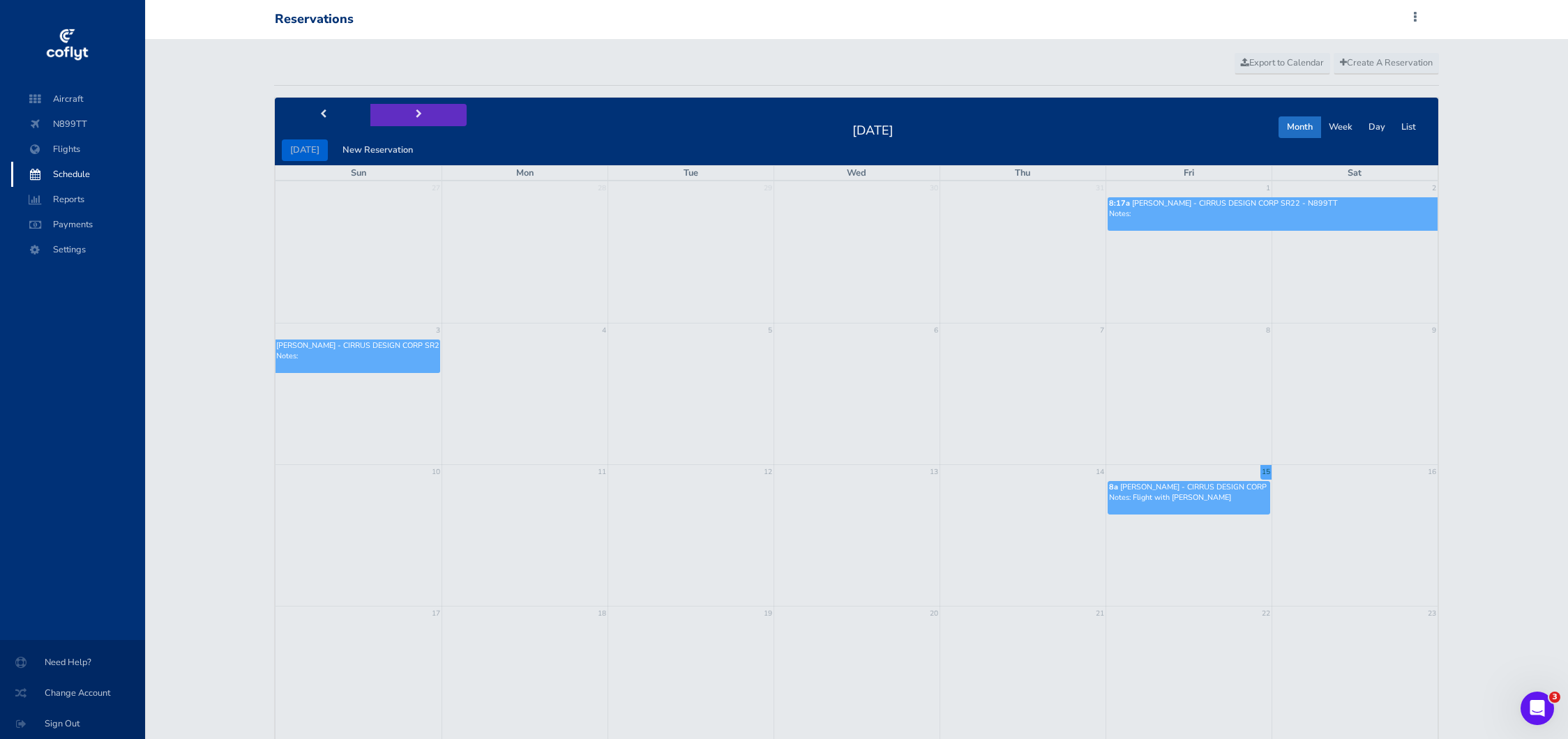
click at [401, 110] on button "next" at bounding box center [418, 115] width 96 height 21
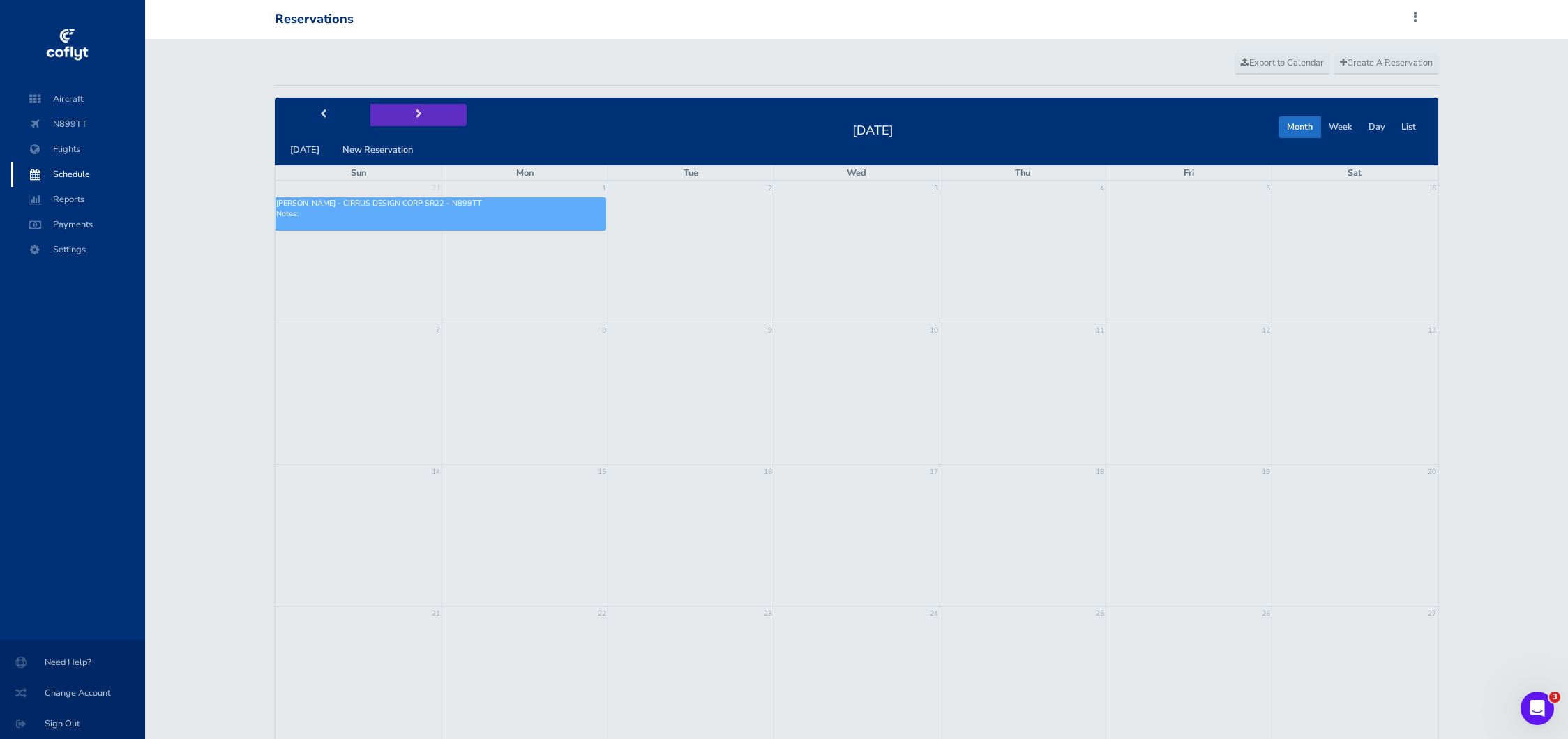
click at [404, 111] on button "next" at bounding box center [418, 115] width 96 height 21
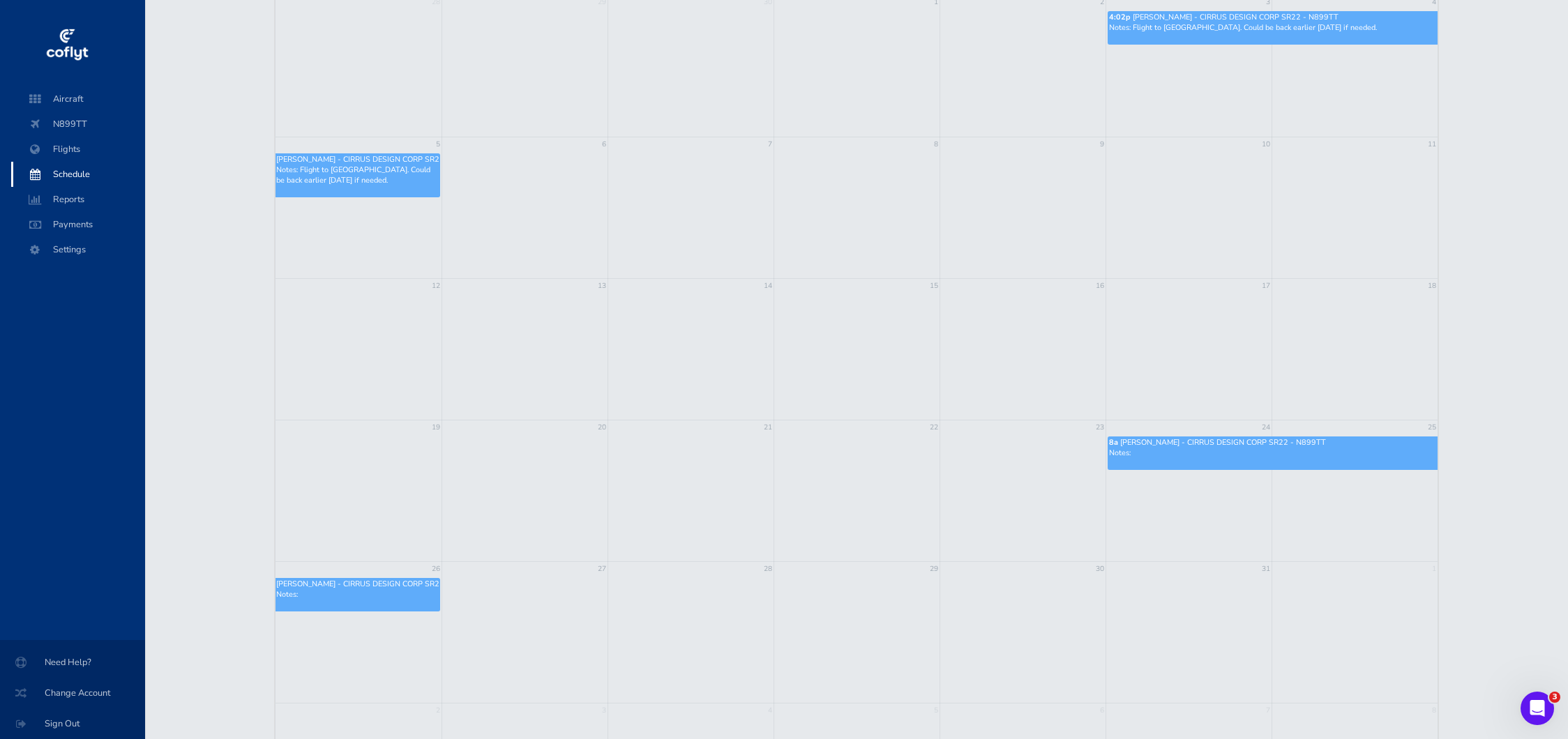
scroll to position [191, 0]
click at [50, 200] on span "Reports" at bounding box center [78, 200] width 106 height 25
